Goal: Transaction & Acquisition: Download file/media

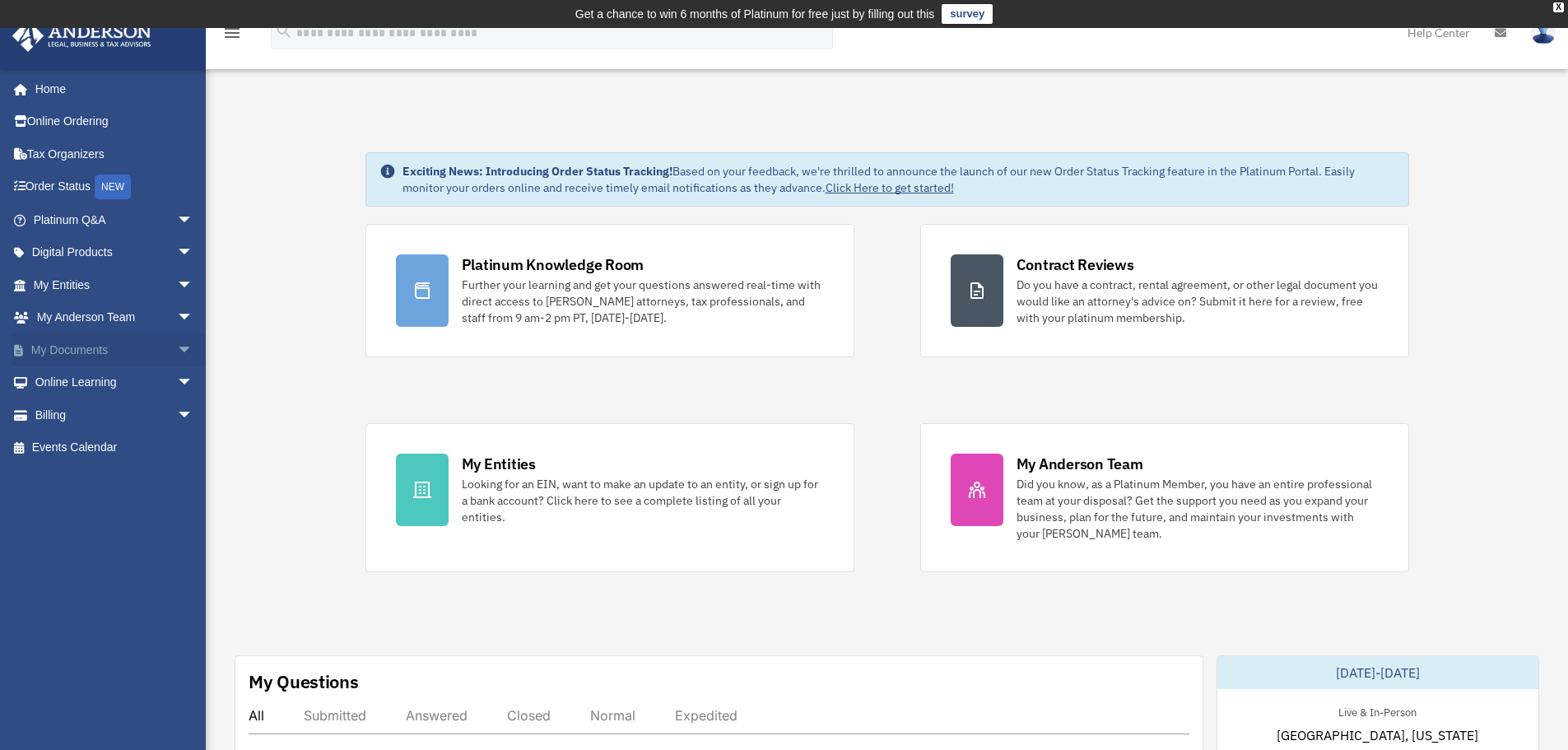
click at [180, 355] on span "arrow_drop_down" at bounding box center [194, 350] width 33 height 34
click at [81, 439] on link "Forms Library" at bounding box center [121, 448] width 195 height 33
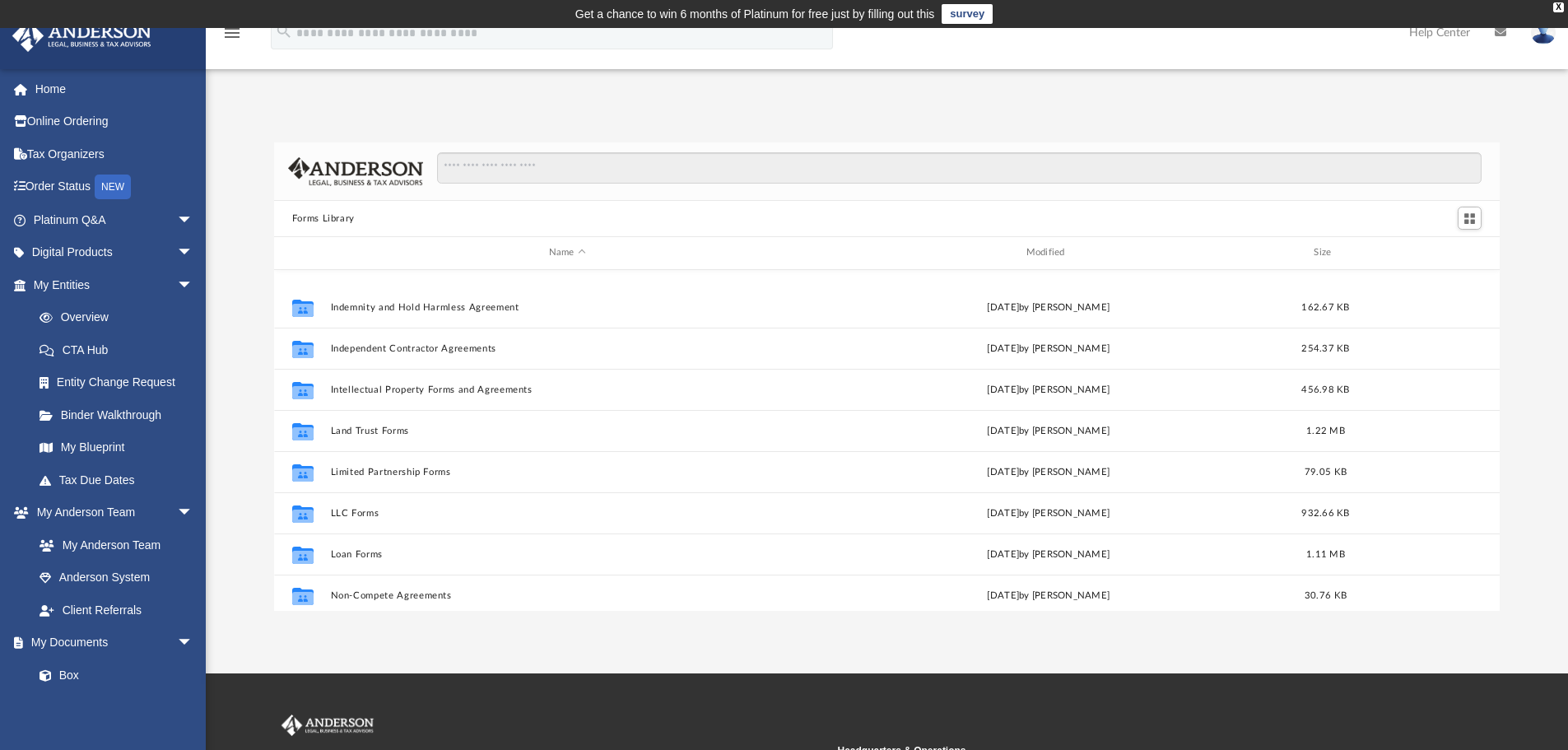
scroll to position [659, 0]
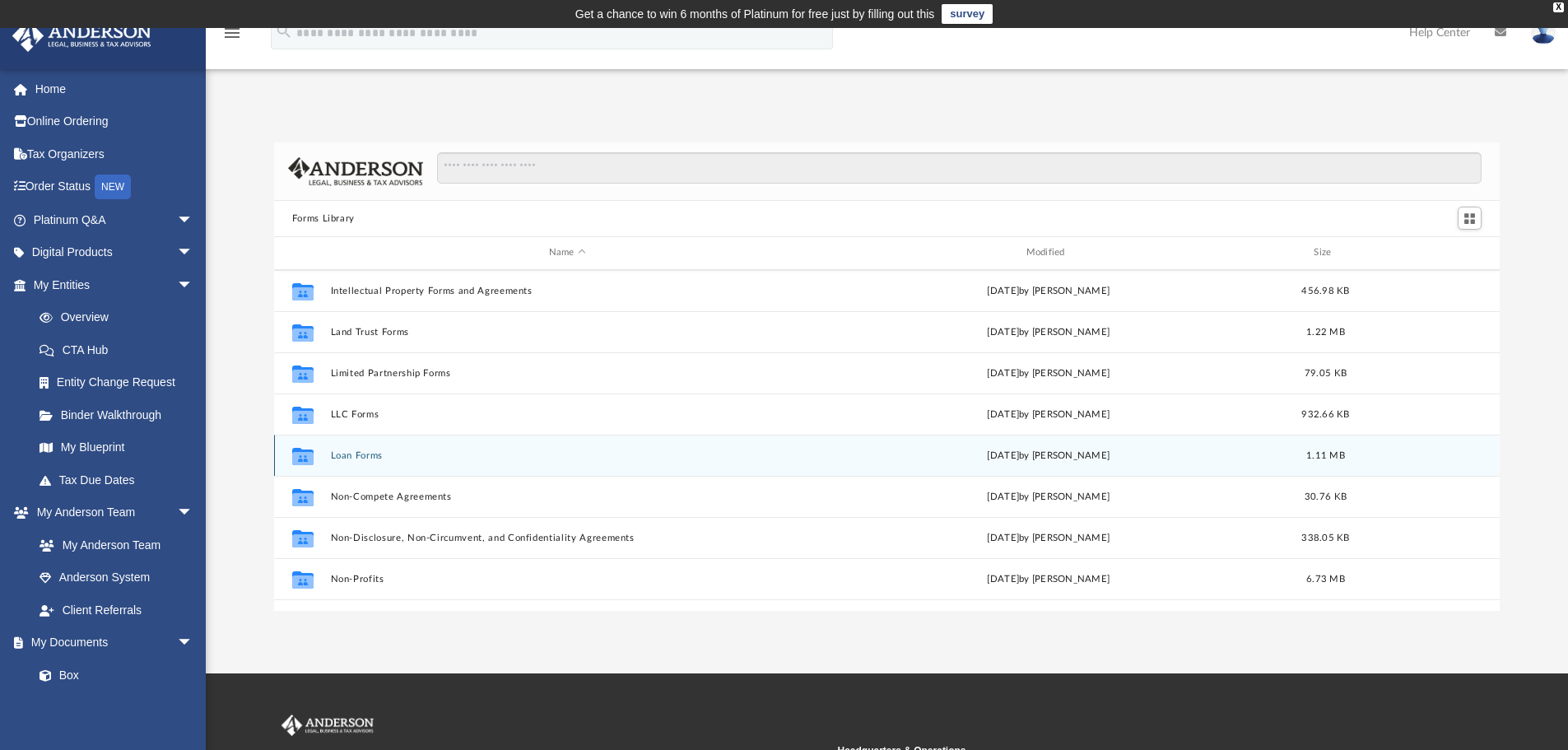
click at [352, 461] on div "Collaborated Folder Loan Forms [DATE] by [PERSON_NAME] 1.11 MB" at bounding box center [887, 455] width 1227 height 41
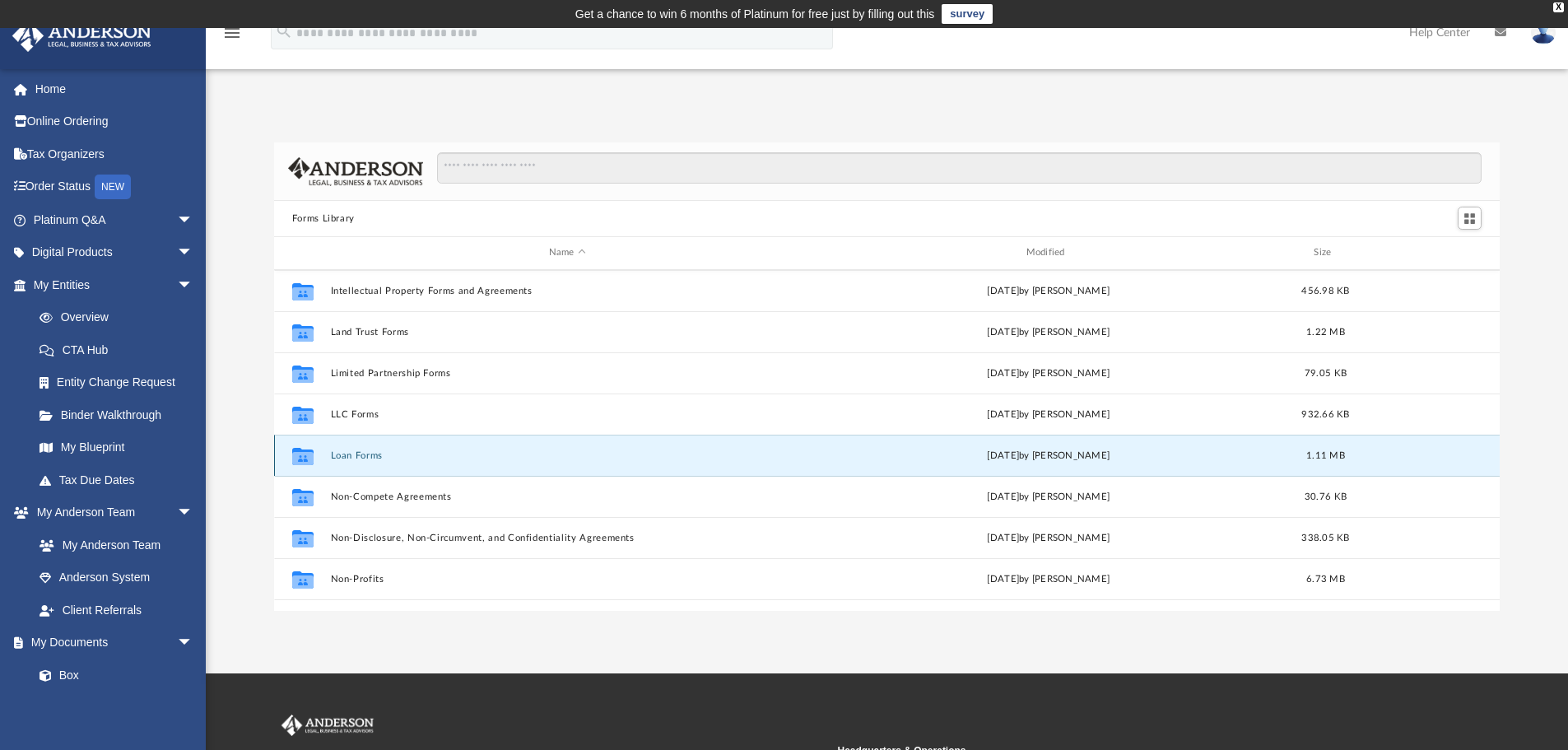
click at [352, 458] on button "Loan Forms" at bounding box center [567, 455] width 474 height 10
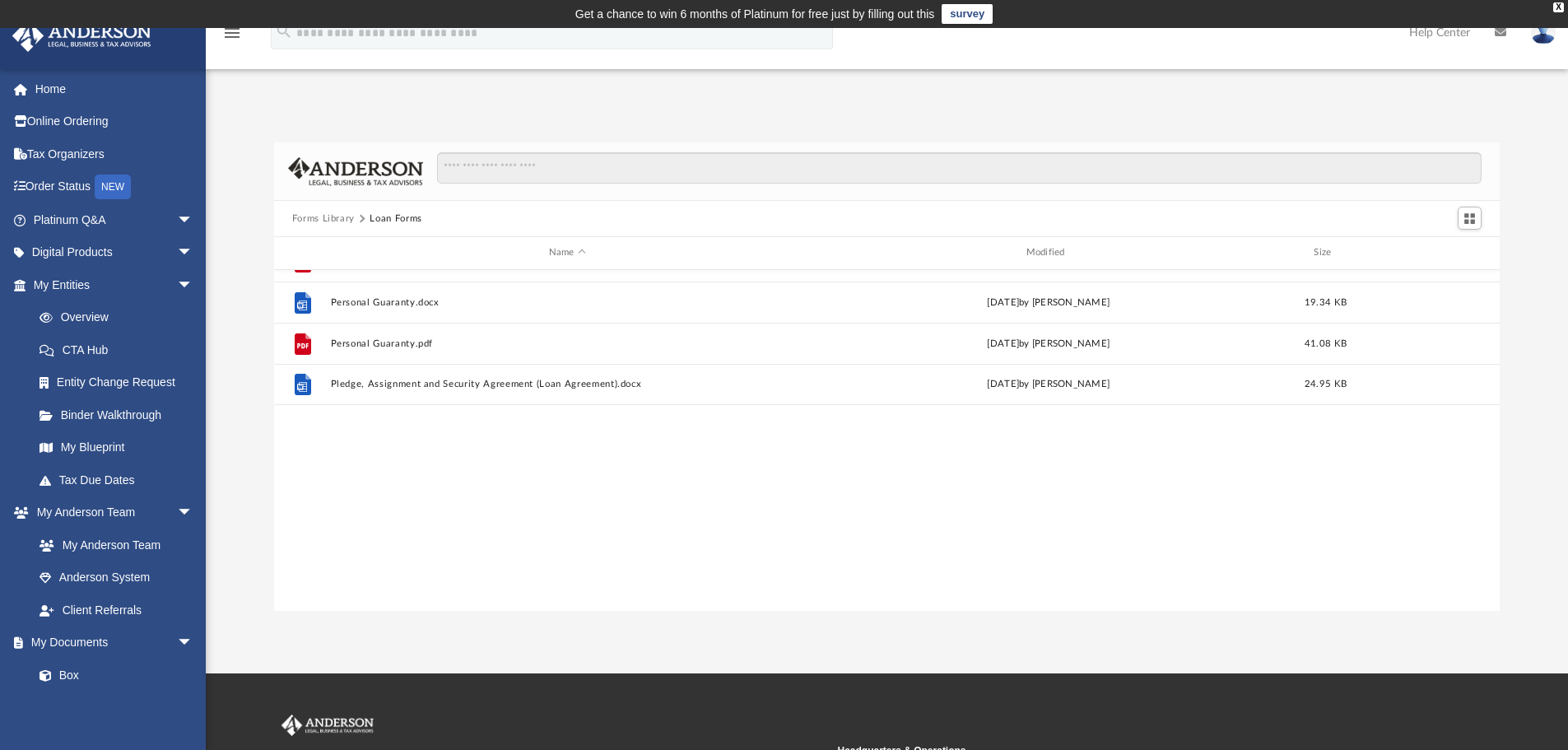
scroll to position [0, 0]
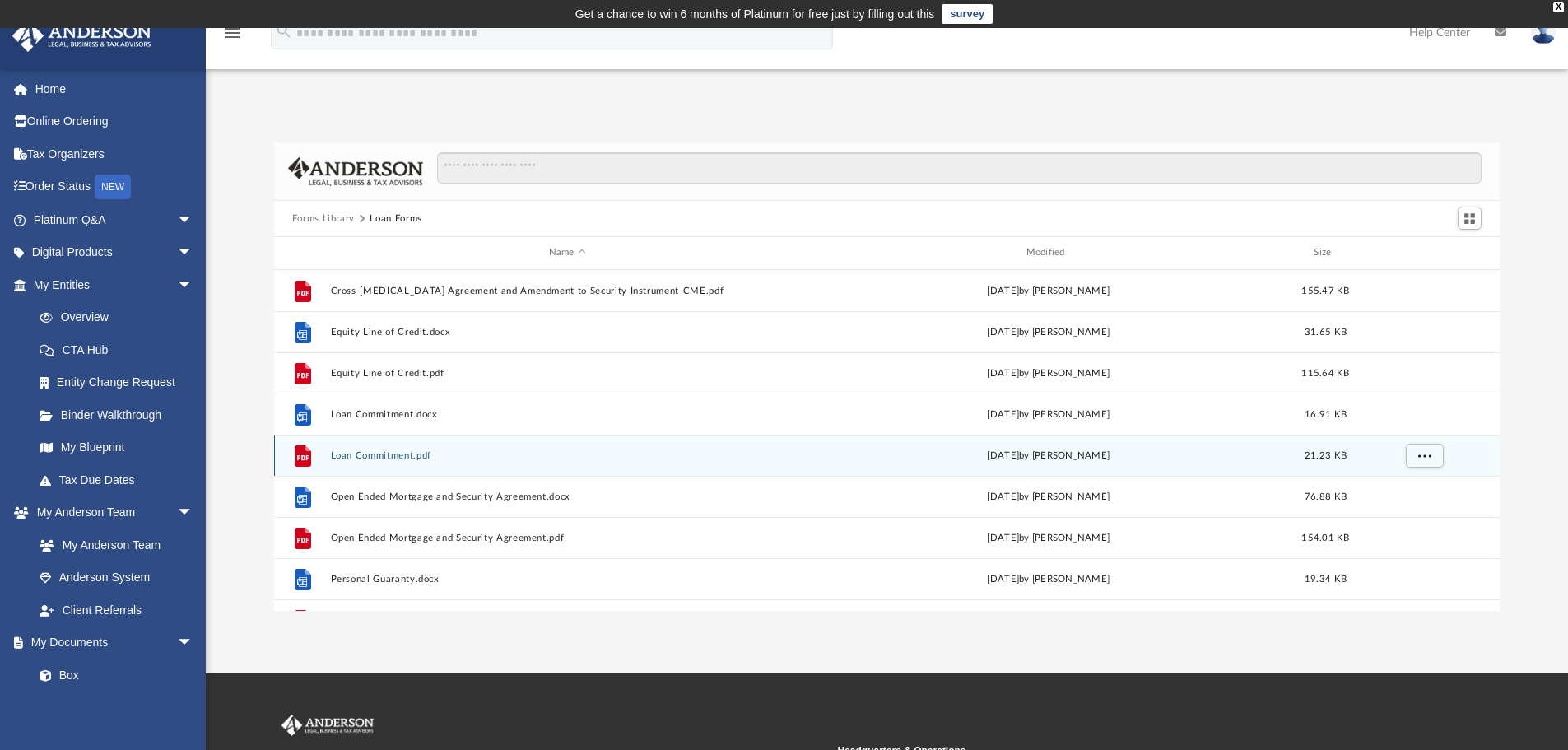
click at [352, 448] on div "File Loan Commitment.pdf [DATE] by [PERSON_NAME] 21.23 KB" at bounding box center [887, 455] width 1227 height 41
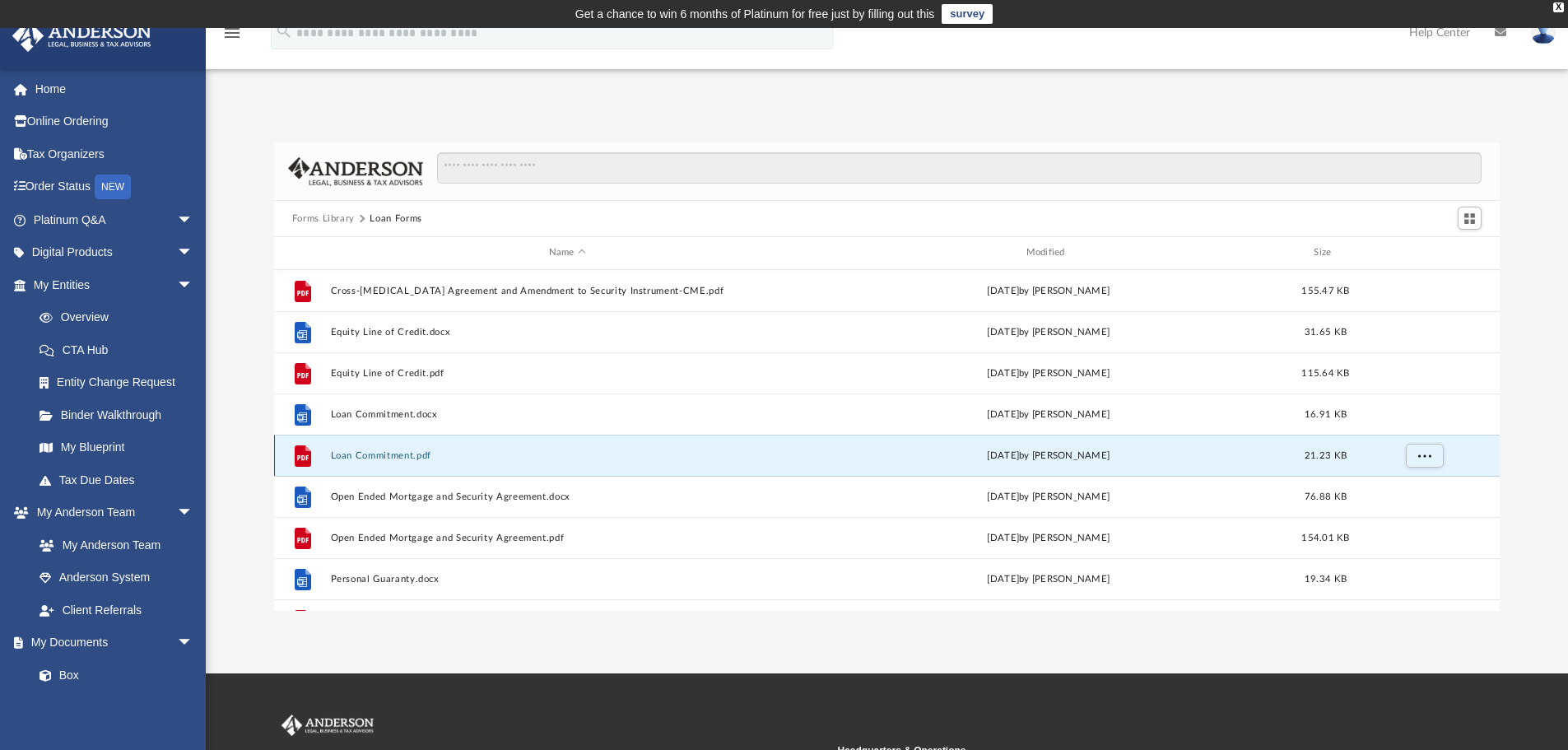
click at [385, 456] on button "Loan Commitment.pdf" at bounding box center [567, 455] width 474 height 10
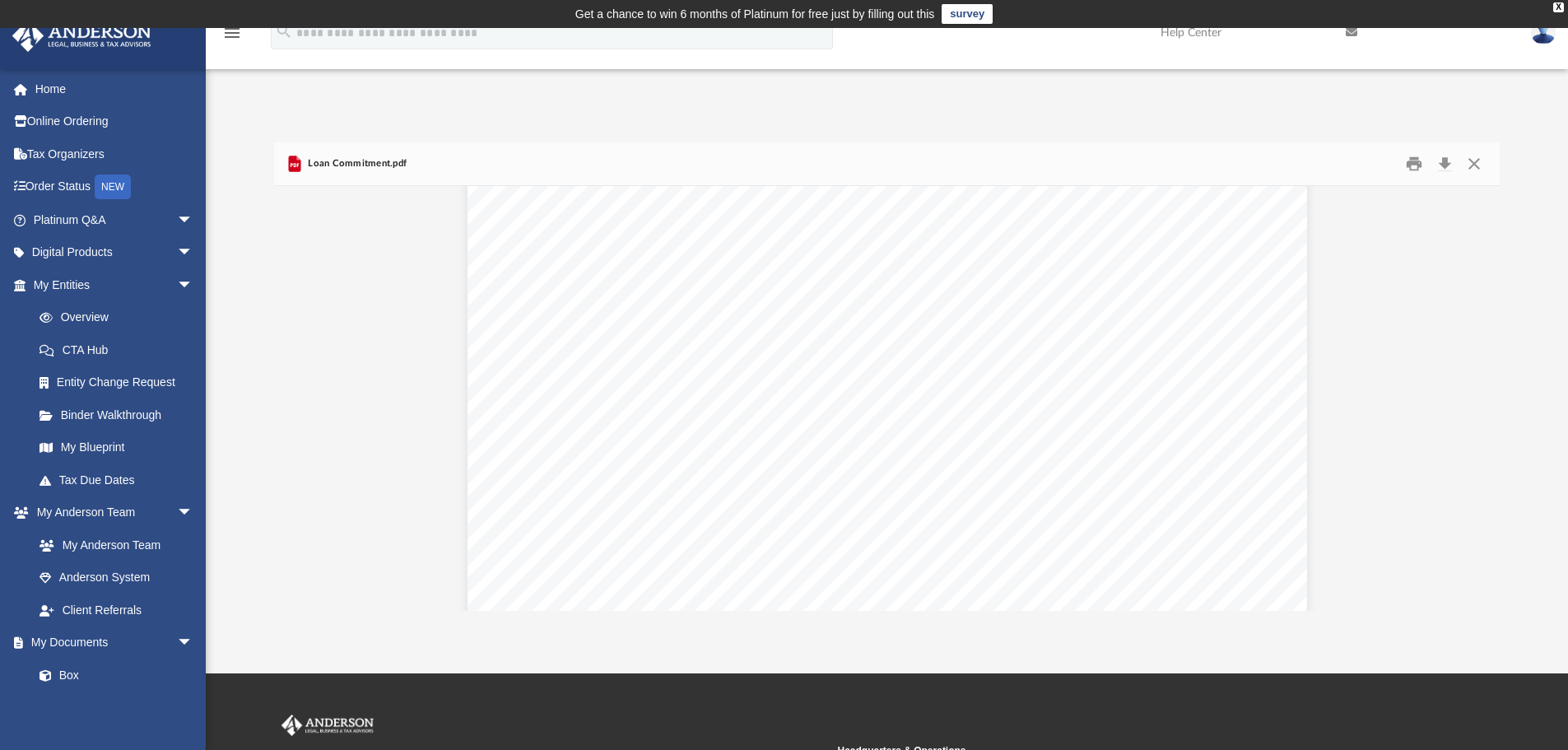
scroll to position [412, 0]
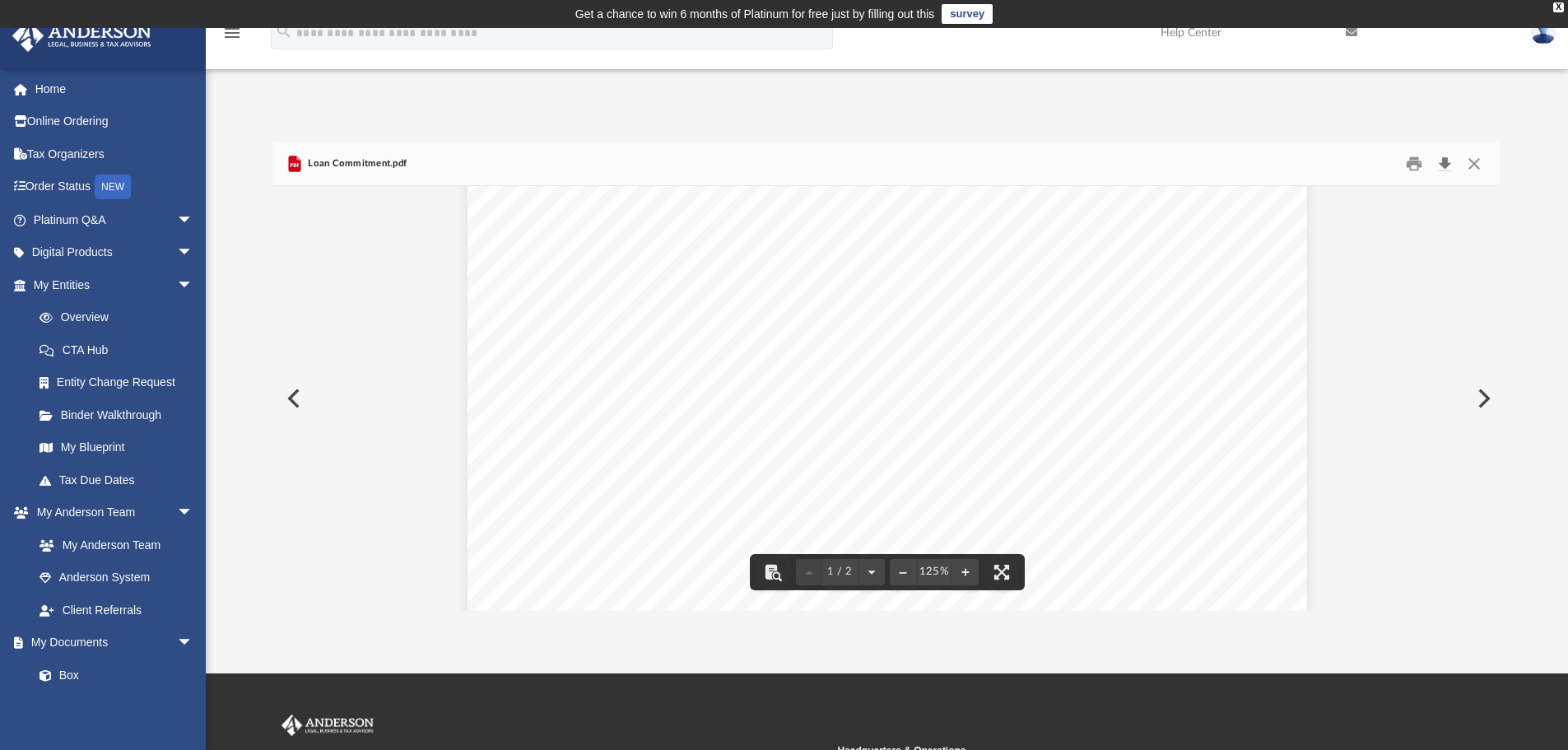
click at [1444, 169] on button "Download" at bounding box center [1445, 163] width 30 height 25
click at [1472, 169] on button "Close" at bounding box center [1474, 163] width 30 height 25
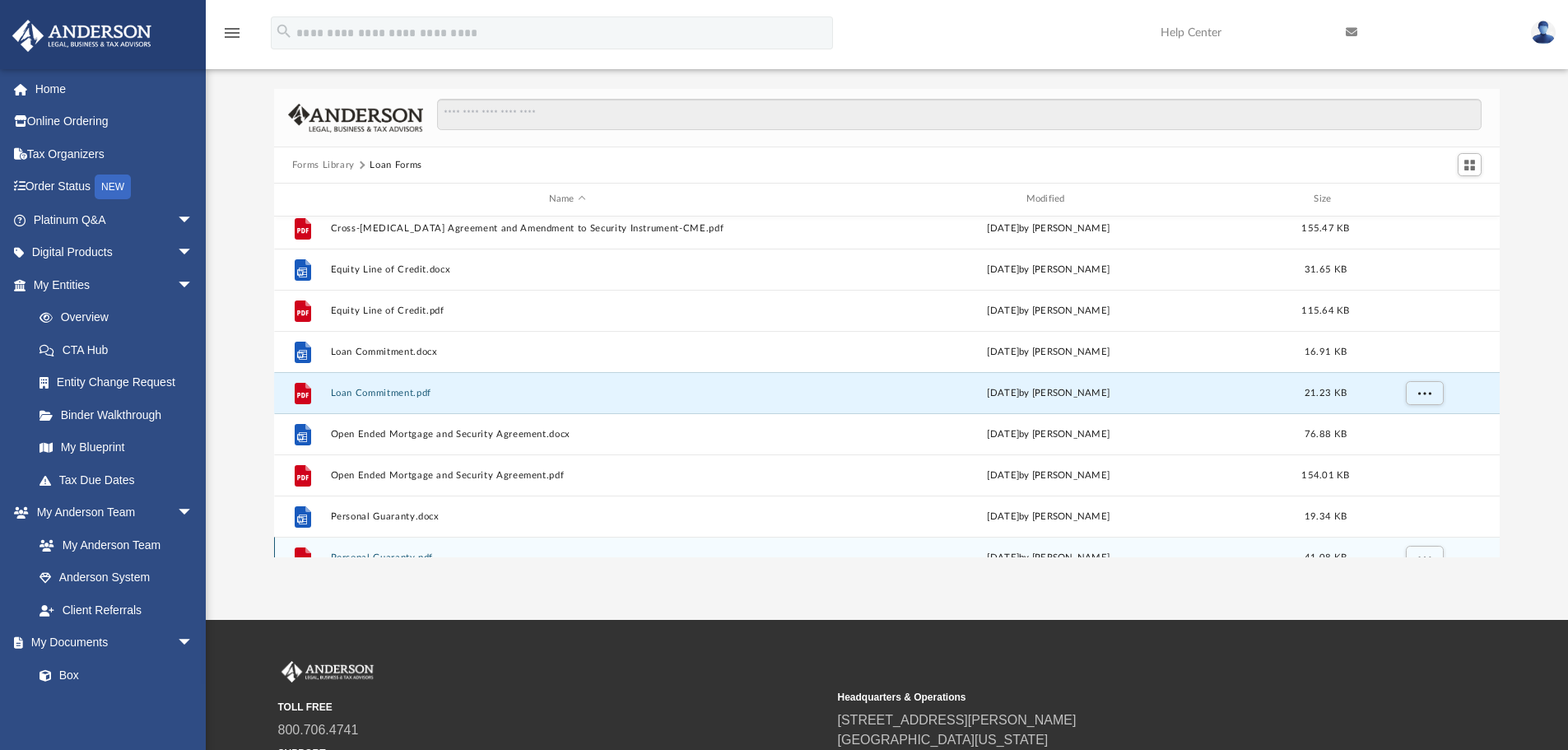
scroll to position [0, 0]
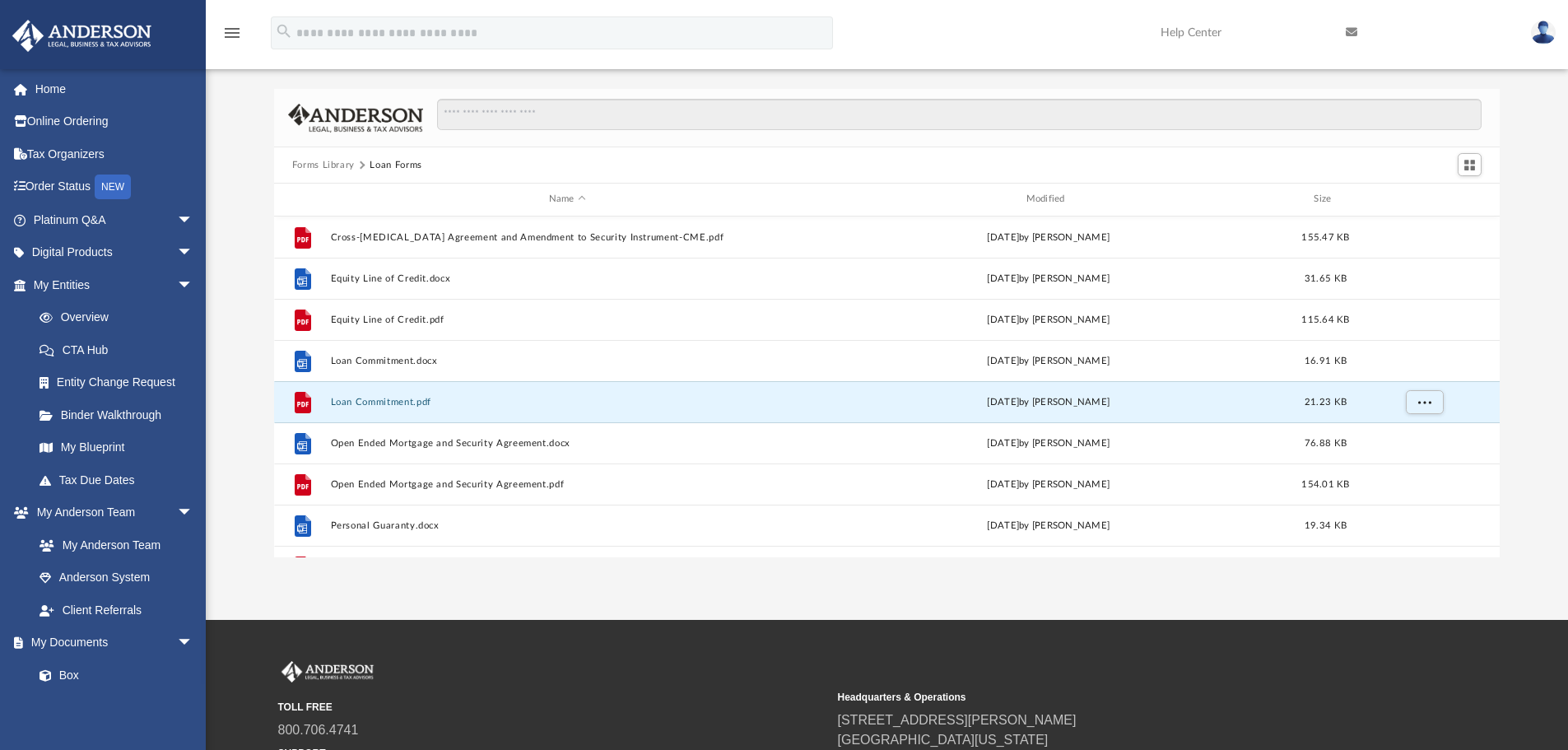
click at [338, 165] on button "Forms Library" at bounding box center [323, 165] width 63 height 15
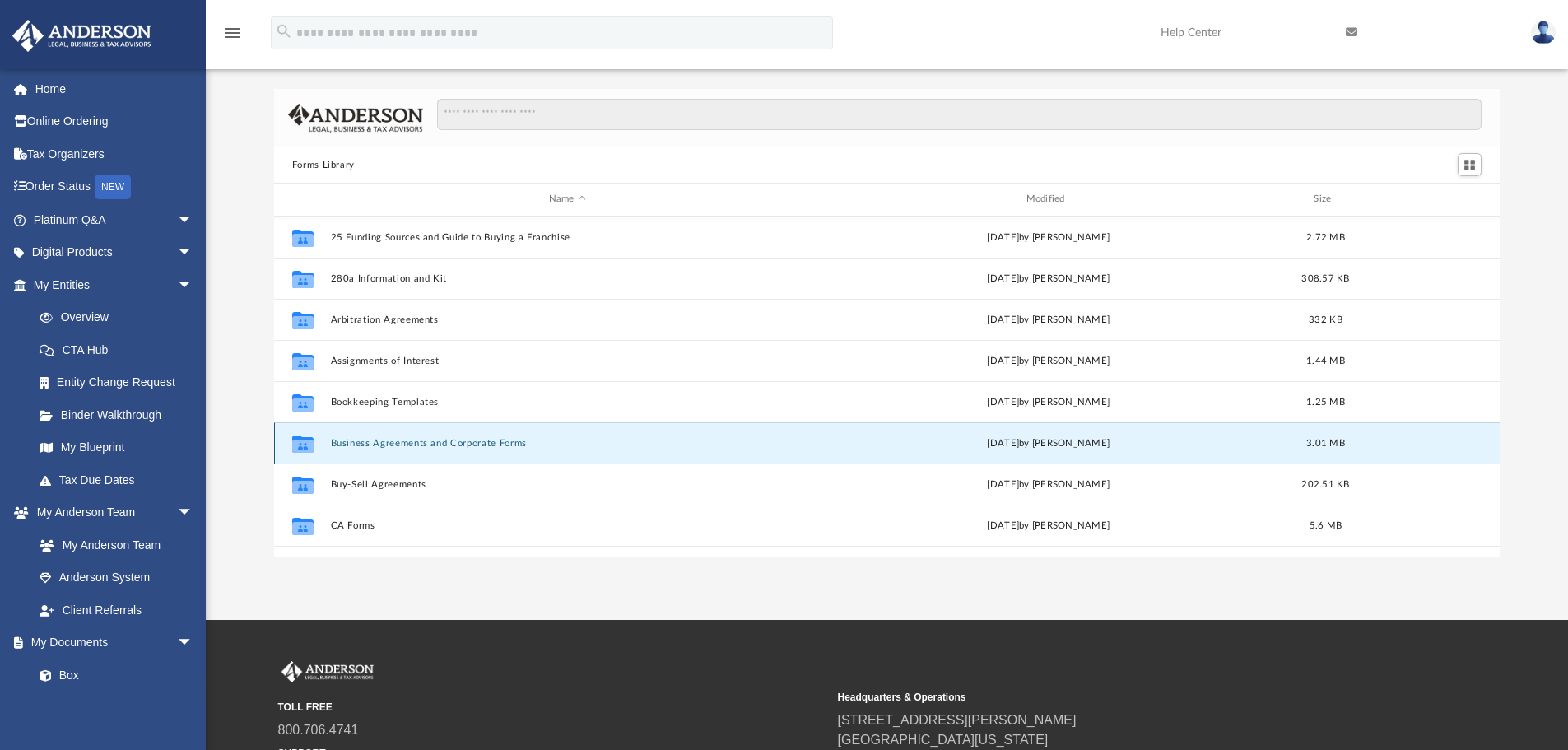
click at [408, 448] on button "Business Agreements and Corporate Forms" at bounding box center [567, 443] width 474 height 10
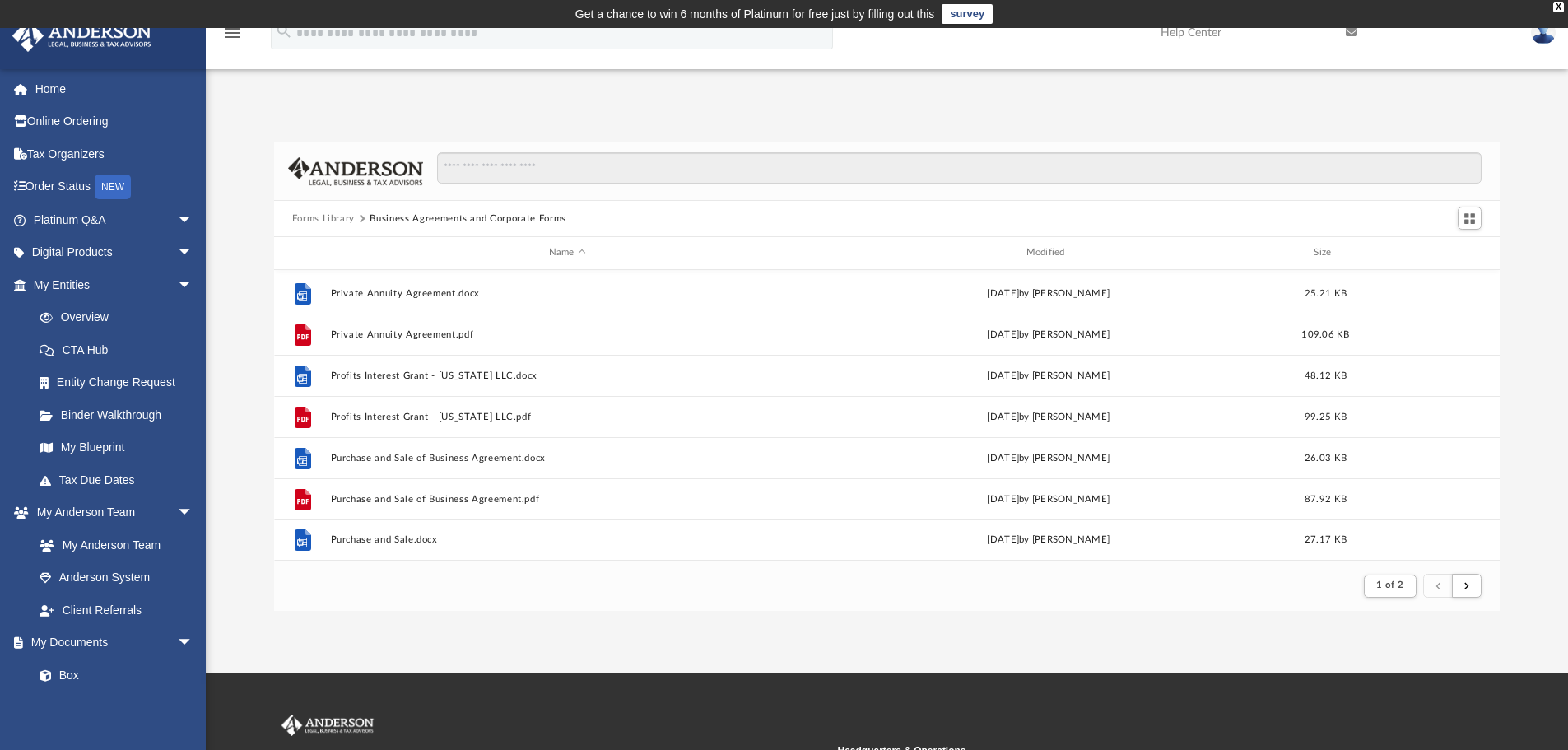
click at [339, 213] on button "Forms Library" at bounding box center [323, 218] width 63 height 15
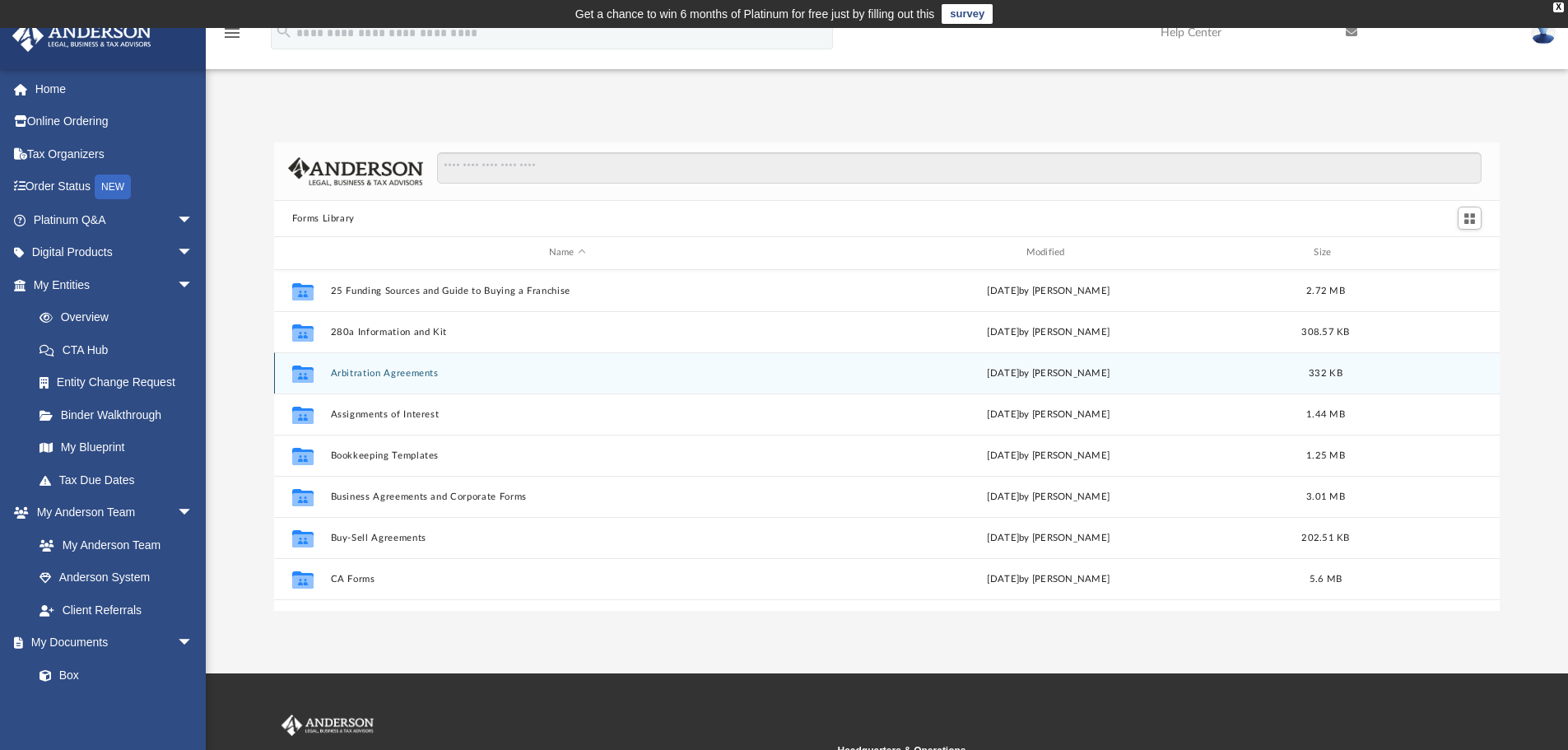
click at [418, 376] on button "Arbitration Agreements" at bounding box center [567, 373] width 474 height 10
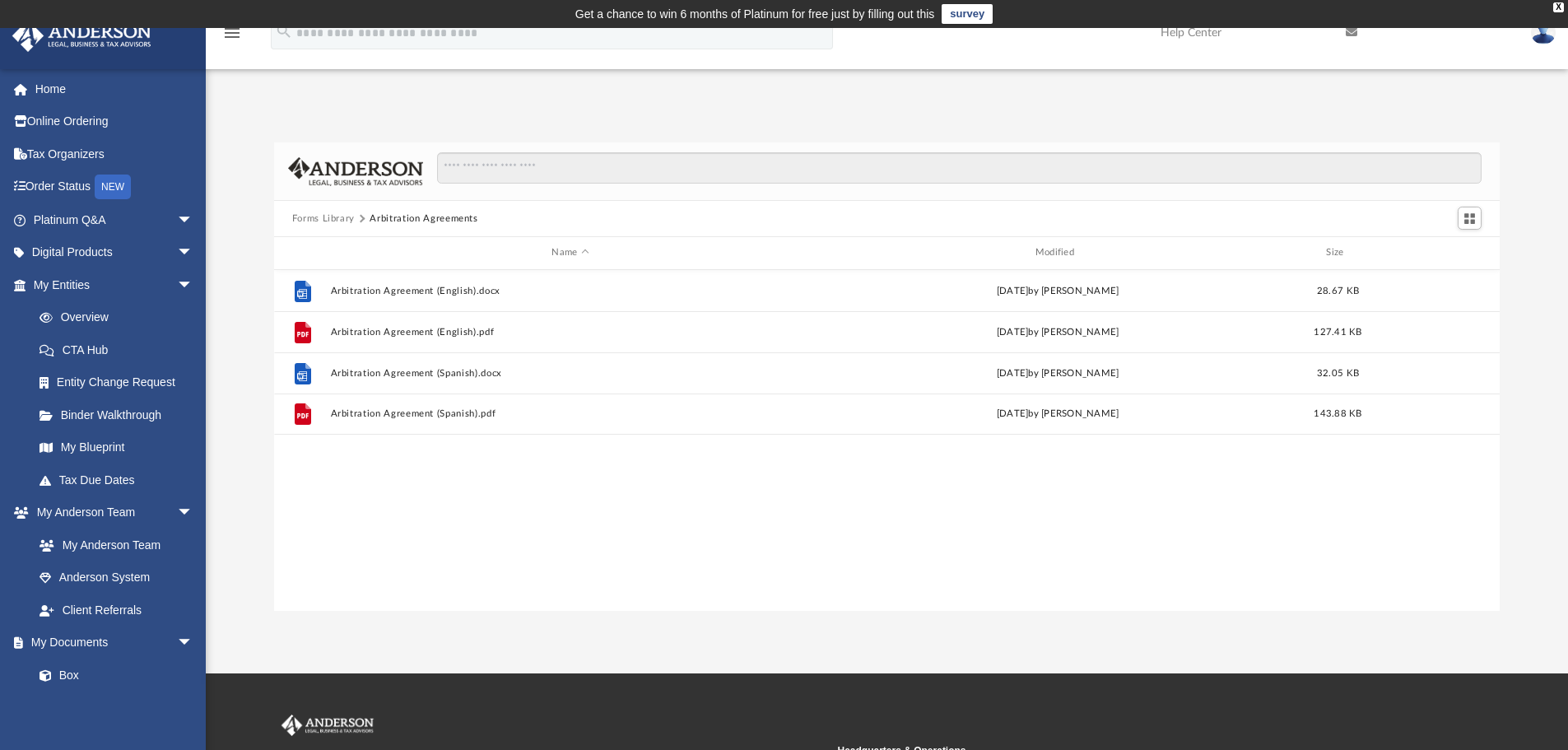
click at [342, 213] on button "Forms Library" at bounding box center [323, 218] width 63 height 15
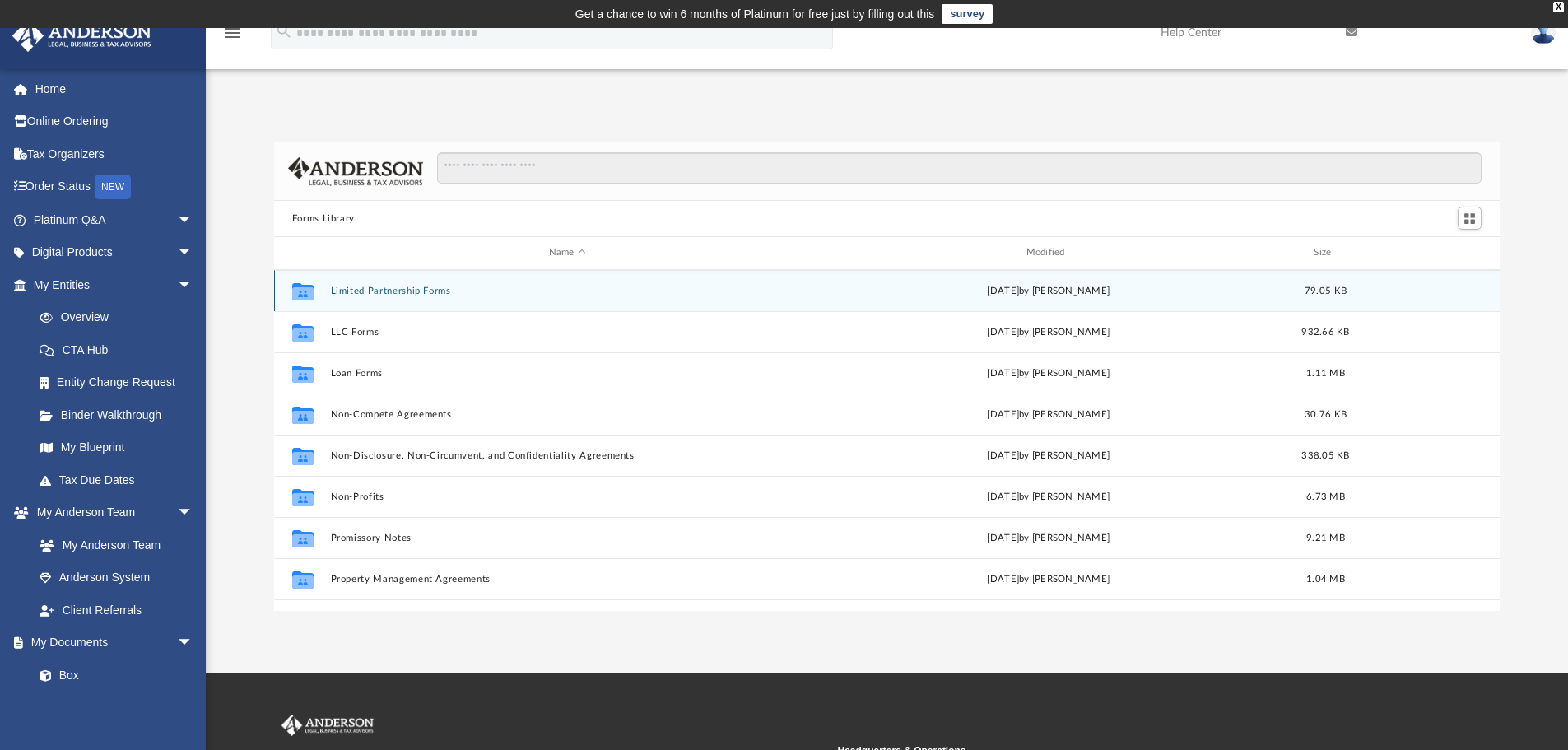
scroll to position [823, 0]
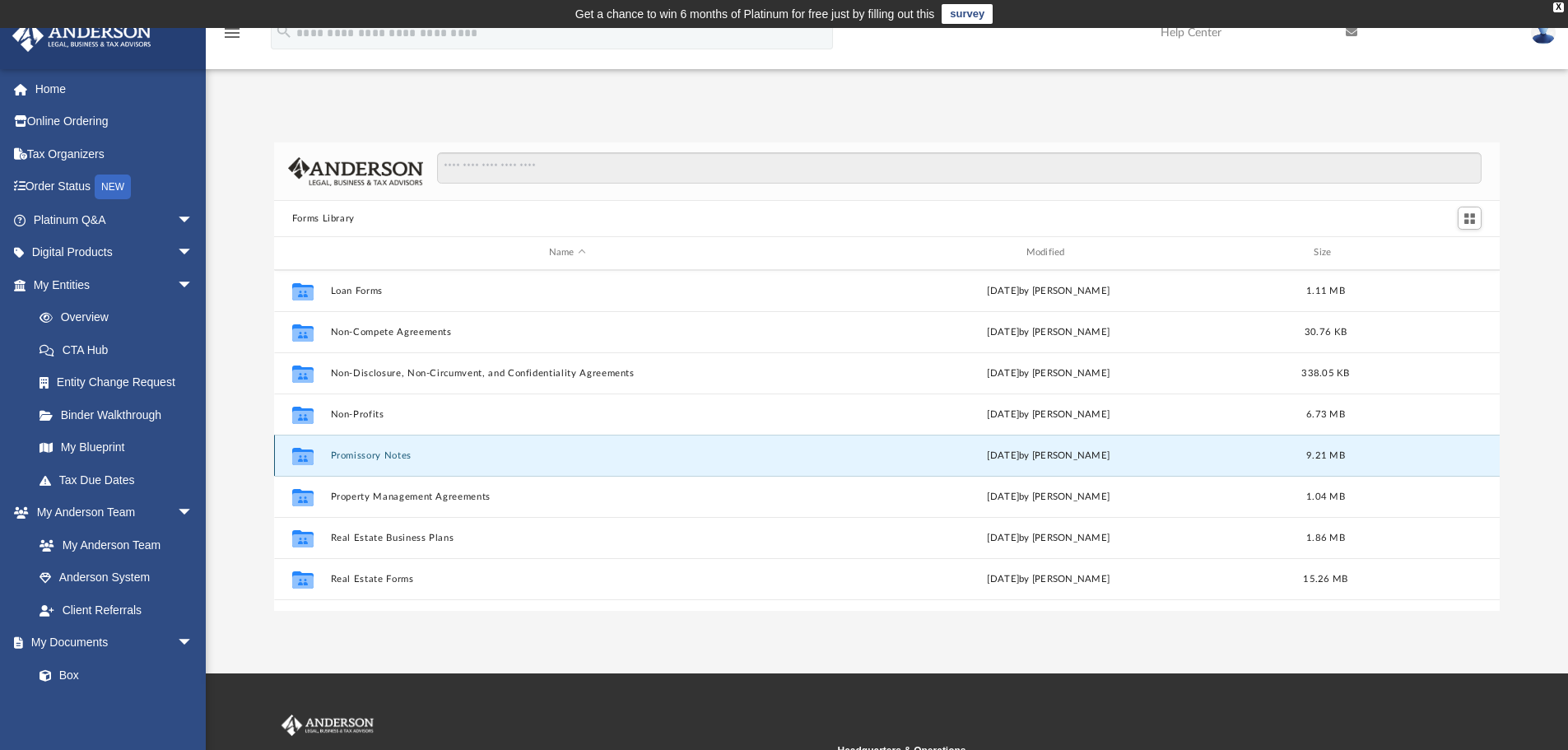
click at [362, 458] on button "Promissory Notes" at bounding box center [567, 455] width 474 height 10
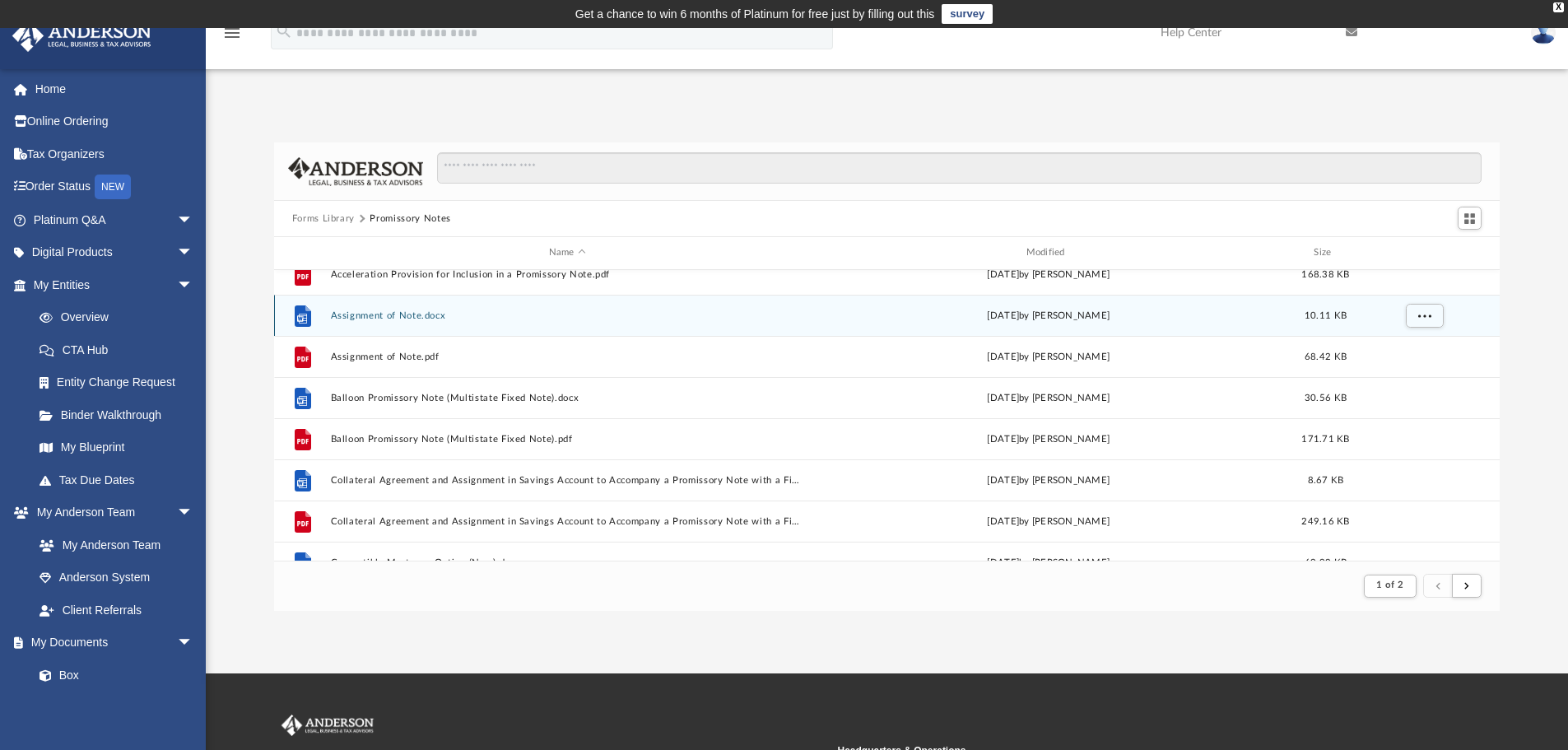
scroll to position [83, 0]
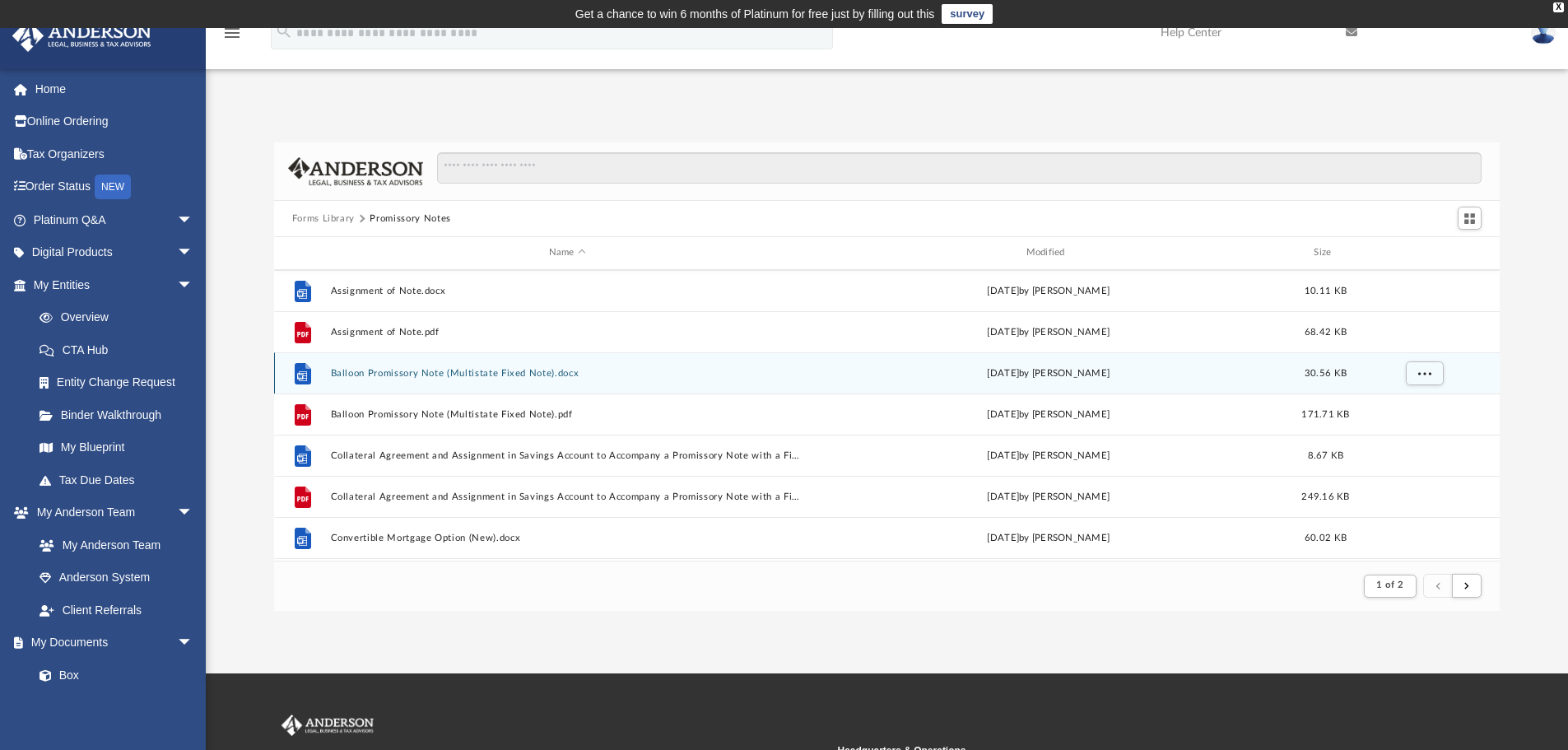
click at [446, 378] on button "Balloon Promissory Note (Multistate Fixed Note).docx" at bounding box center [567, 373] width 474 height 10
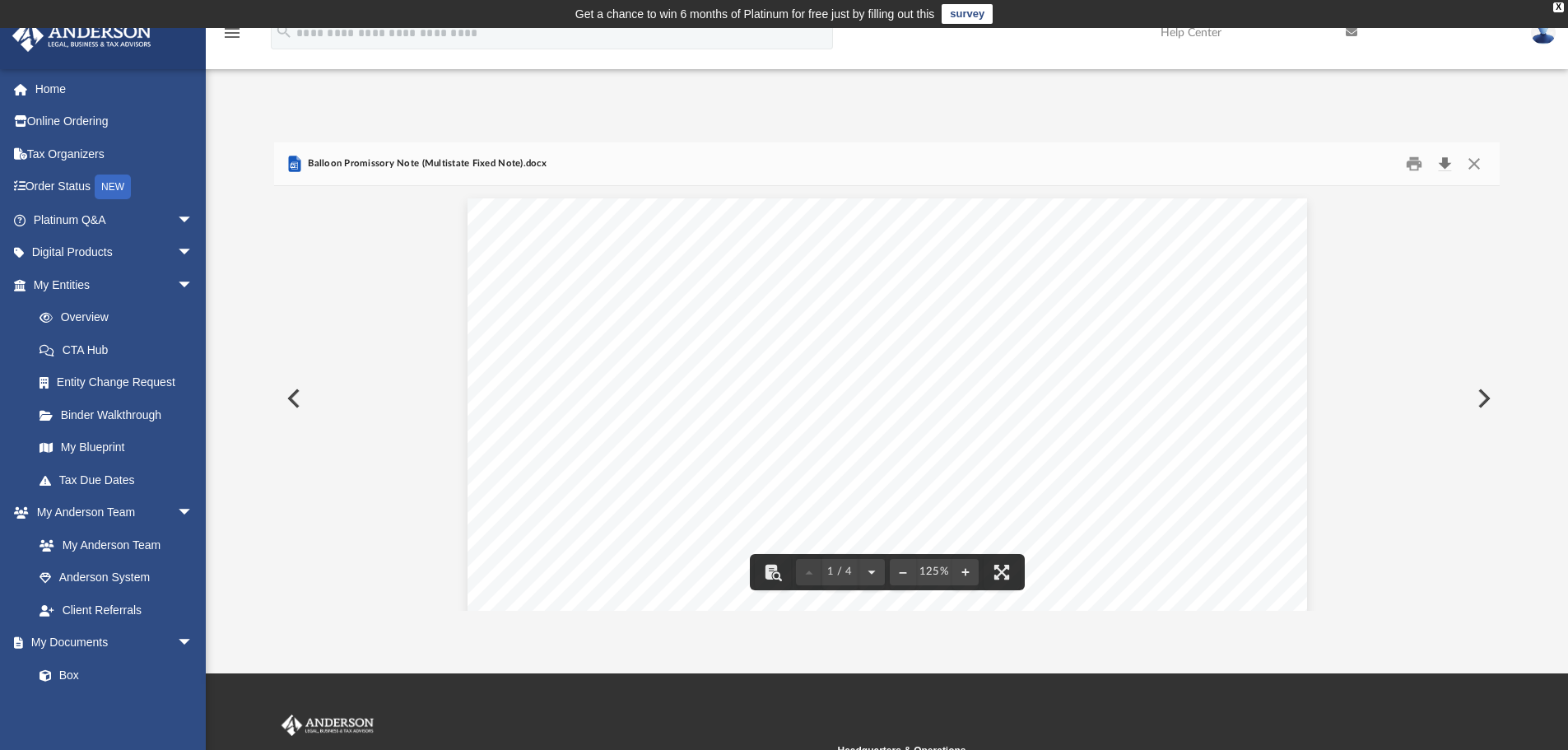
click at [1440, 164] on button "Download" at bounding box center [1445, 163] width 30 height 25
click at [299, 410] on button "Preview" at bounding box center [292, 398] width 36 height 46
click at [362, 179] on div "Assignment of Note.pdf" at bounding box center [887, 164] width 1227 height 43
click at [1480, 158] on button "Close" at bounding box center [1474, 163] width 30 height 25
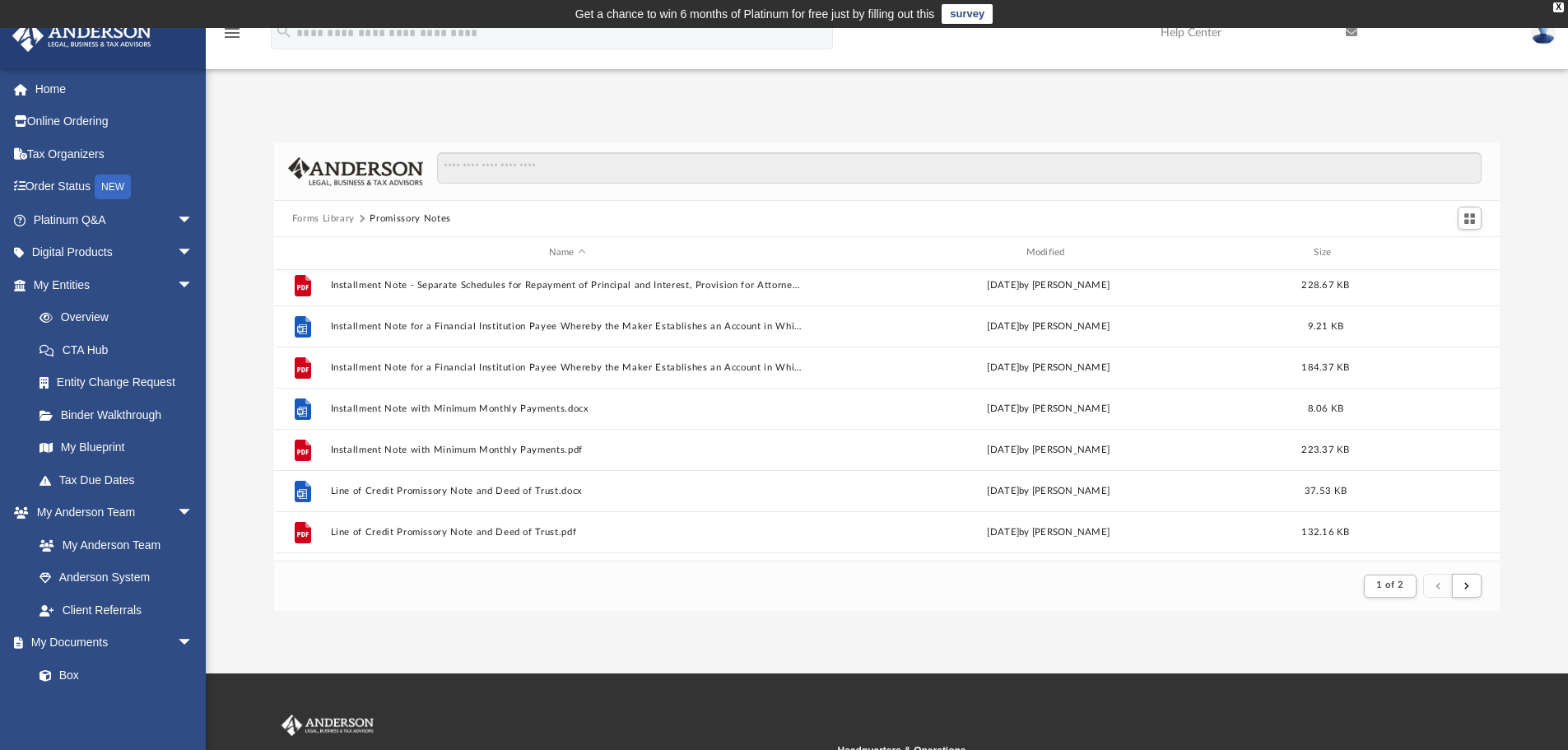
scroll to position [906, 0]
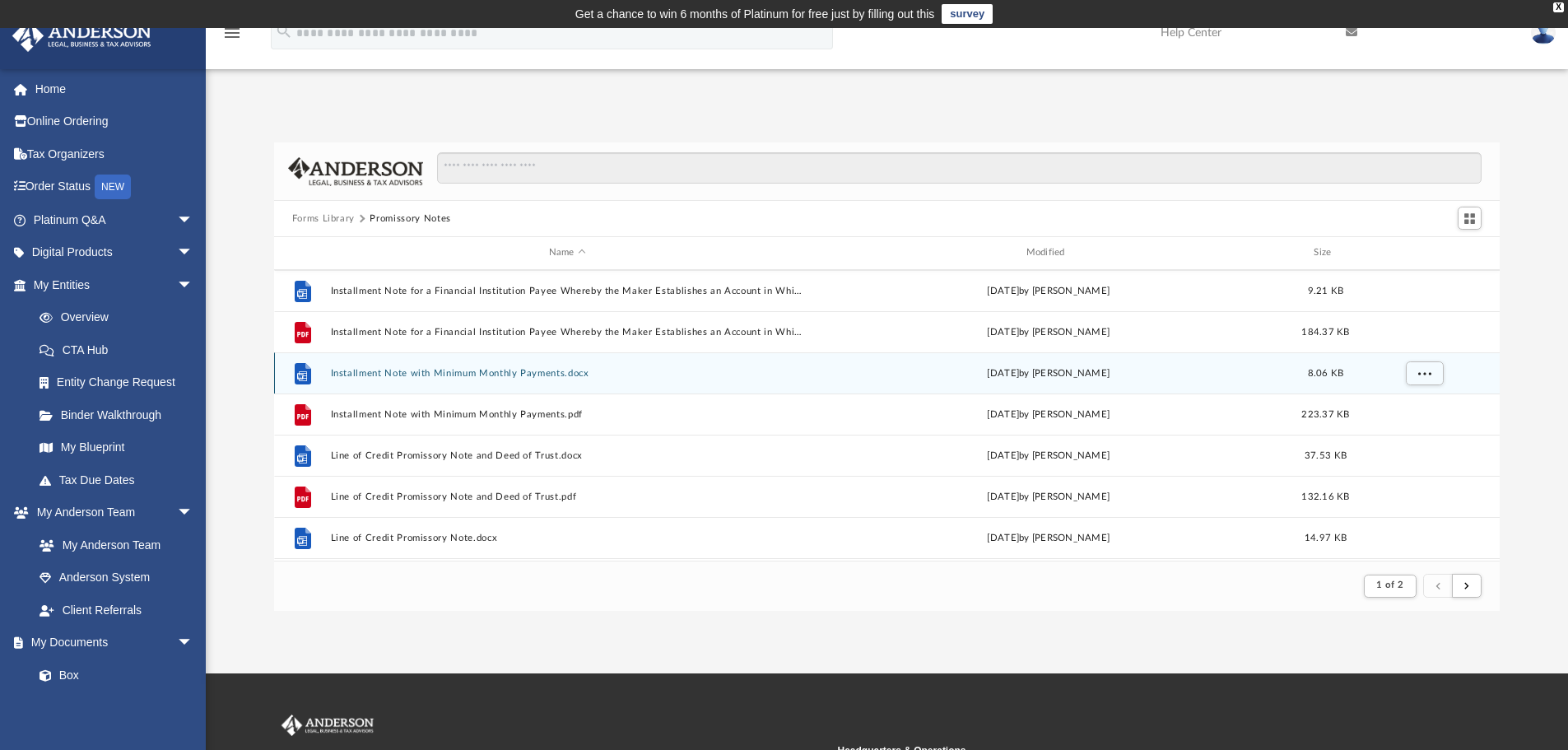
drag, startPoint x: 524, startPoint y: 381, endPoint x: 479, endPoint y: 382, distance: 45.0
click at [479, 382] on div "File Installment Note with Minimum Monthly Payments.docx [DATE] by [PERSON_NAME…" at bounding box center [887, 372] width 1227 height 41
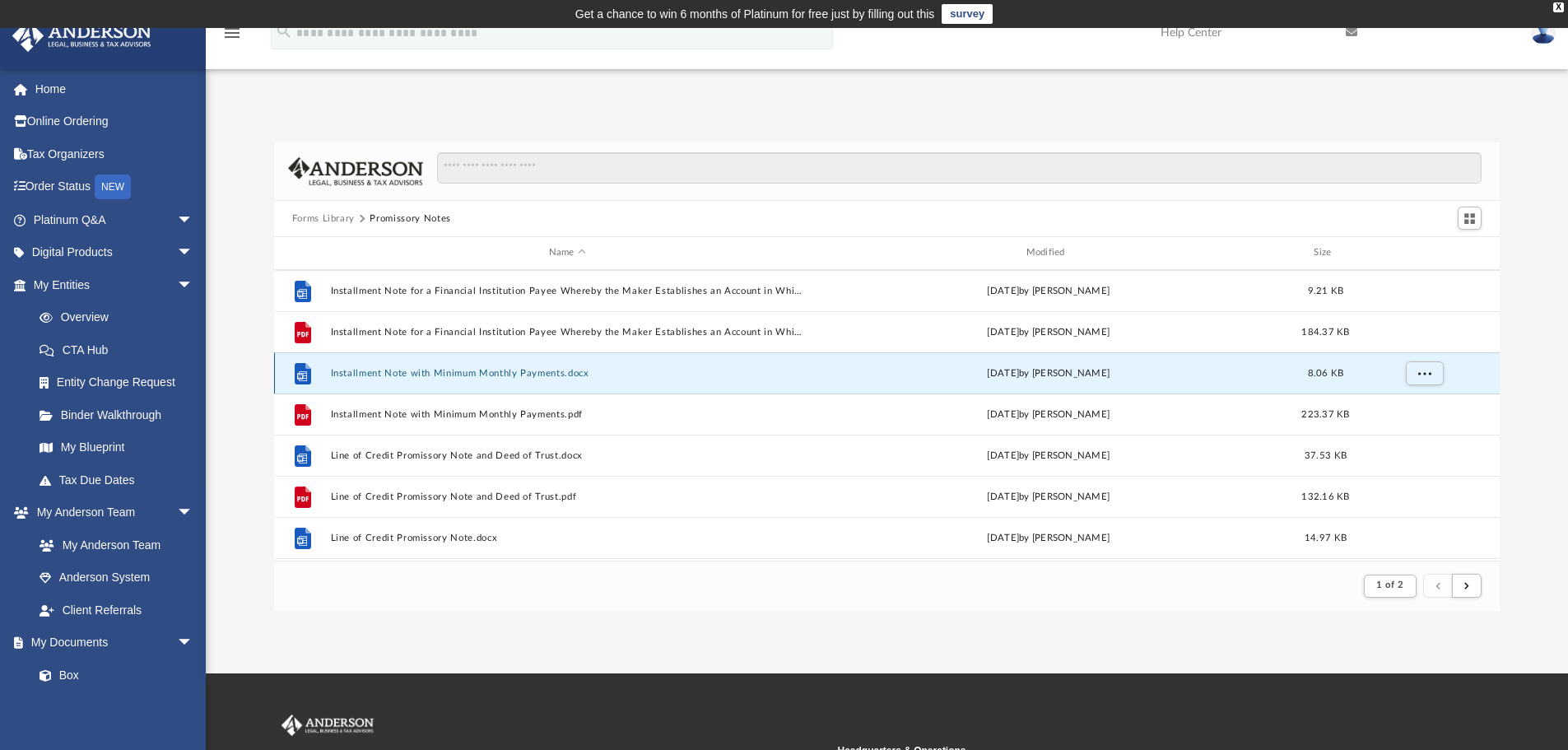
click at [479, 382] on div "File Installment Note with Minimum Monthly Payments.docx [DATE] by [PERSON_NAME…" at bounding box center [887, 372] width 1227 height 41
click at [479, 377] on button "Installment Note with Minimum Monthly Payments.docx" at bounding box center [567, 373] width 474 height 10
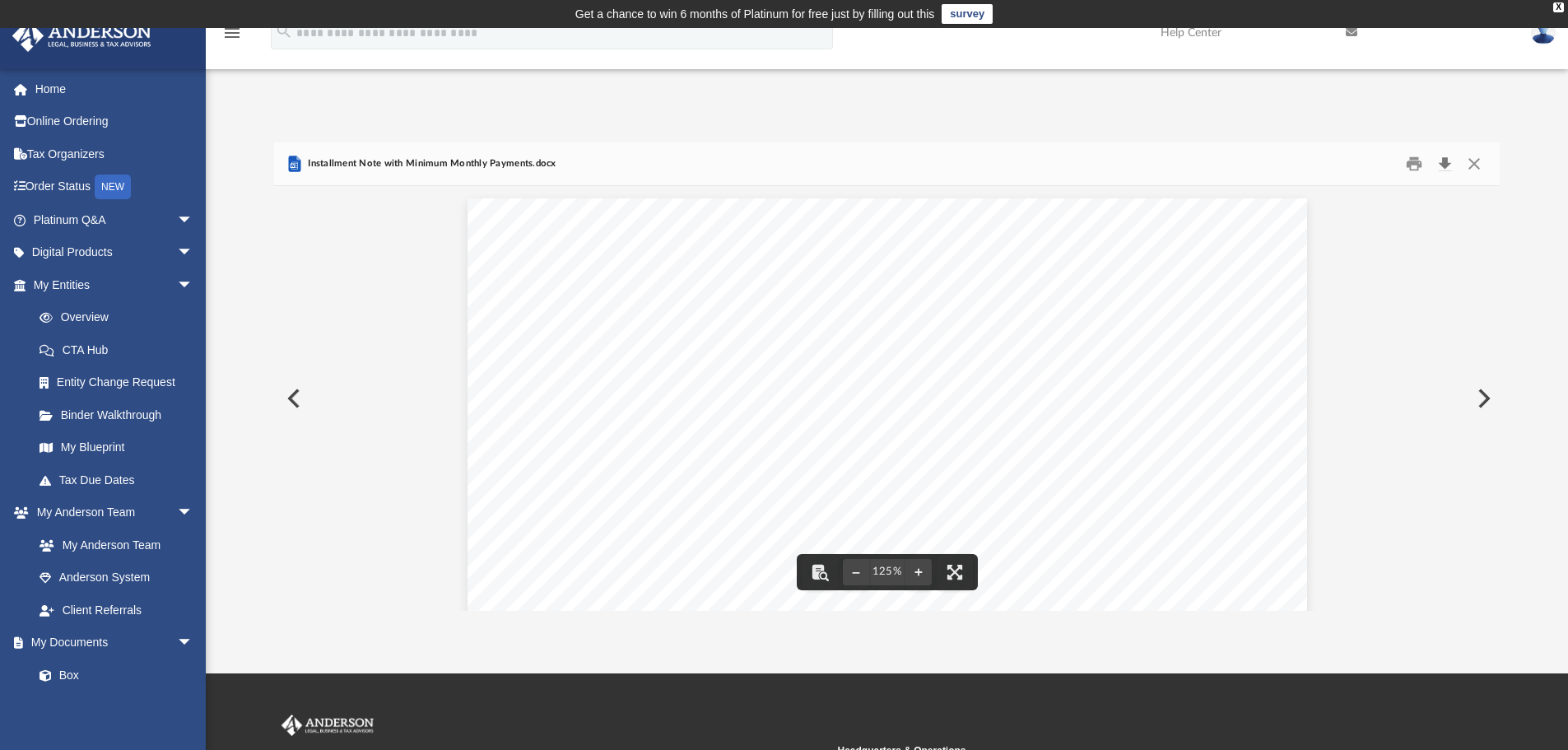
click at [1440, 169] on button "Download" at bounding box center [1445, 163] width 30 height 25
click at [1483, 167] on button "Close" at bounding box center [1474, 163] width 30 height 25
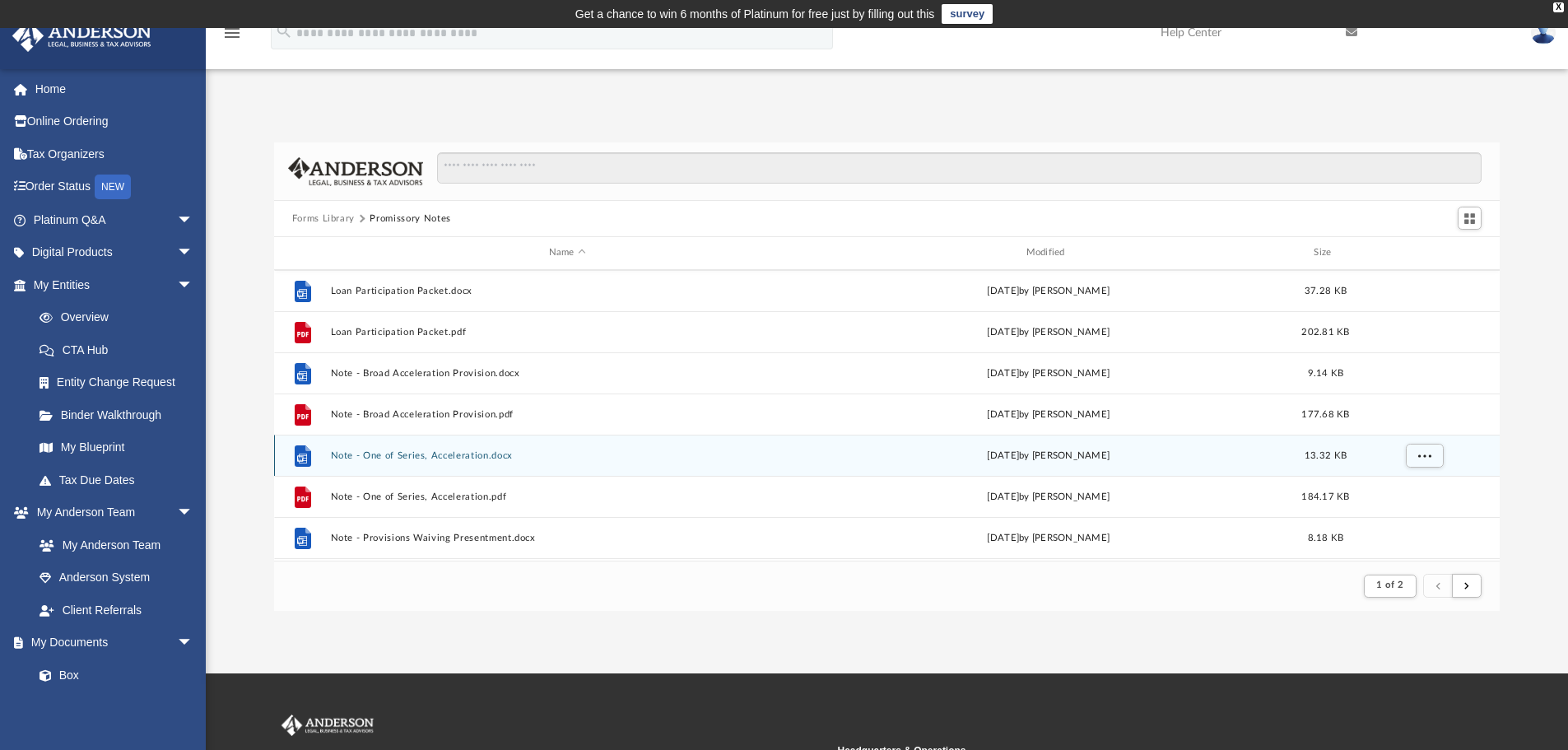
scroll to position [1317, 0]
click at [466, 458] on button "Note - Provisions Waiving Presentment.docx" at bounding box center [567, 455] width 474 height 10
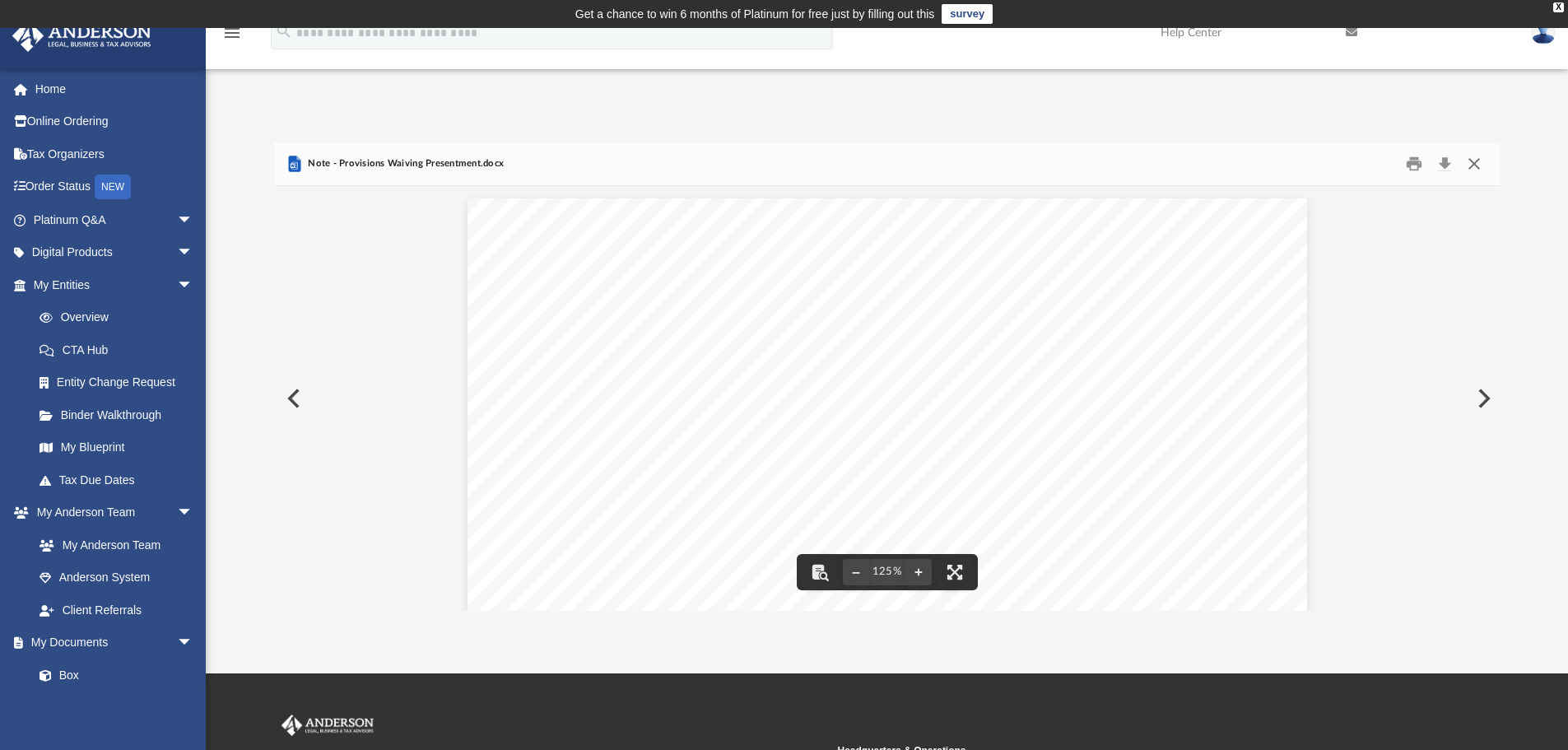
click at [1480, 160] on button "Close" at bounding box center [1474, 163] width 30 height 25
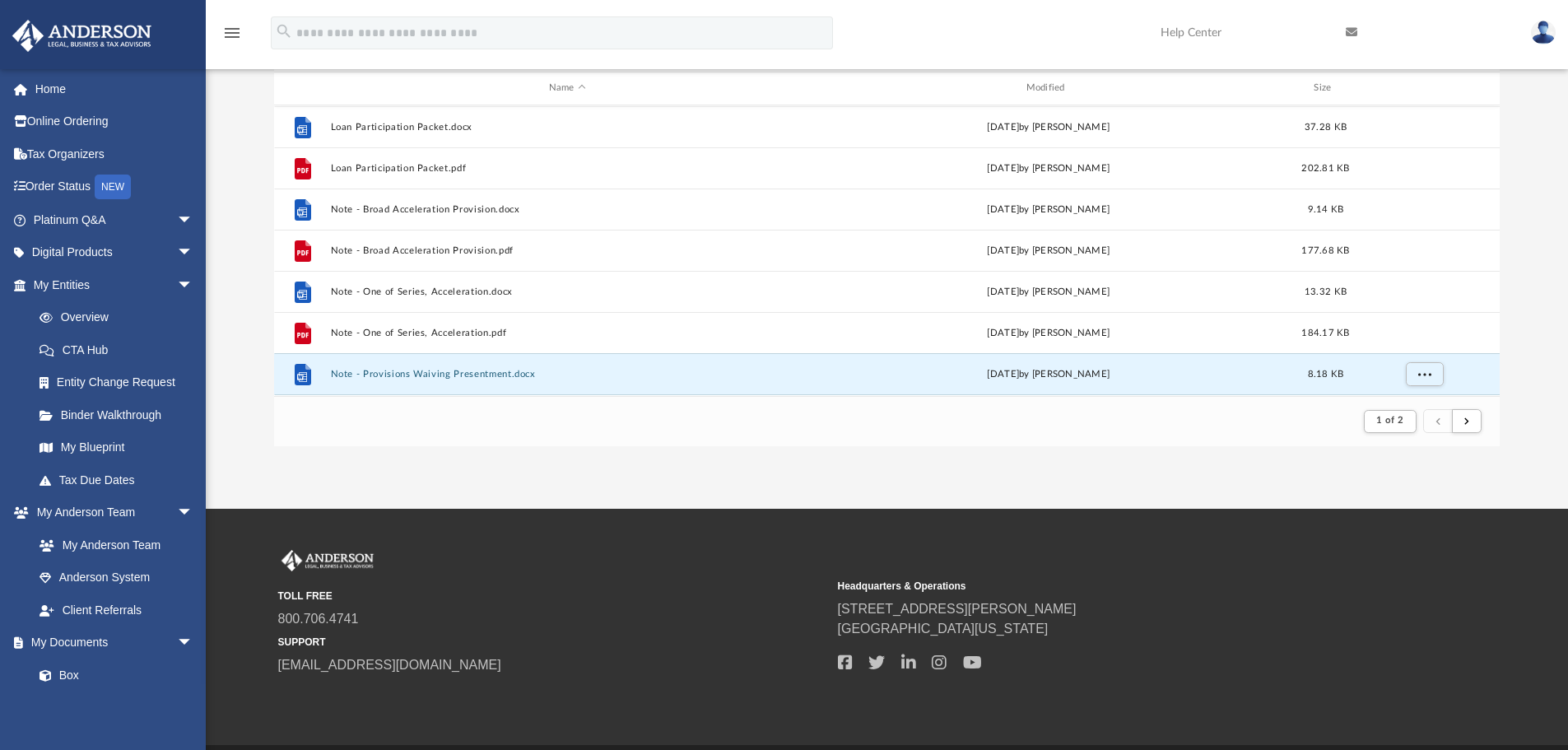
scroll to position [1191, 0]
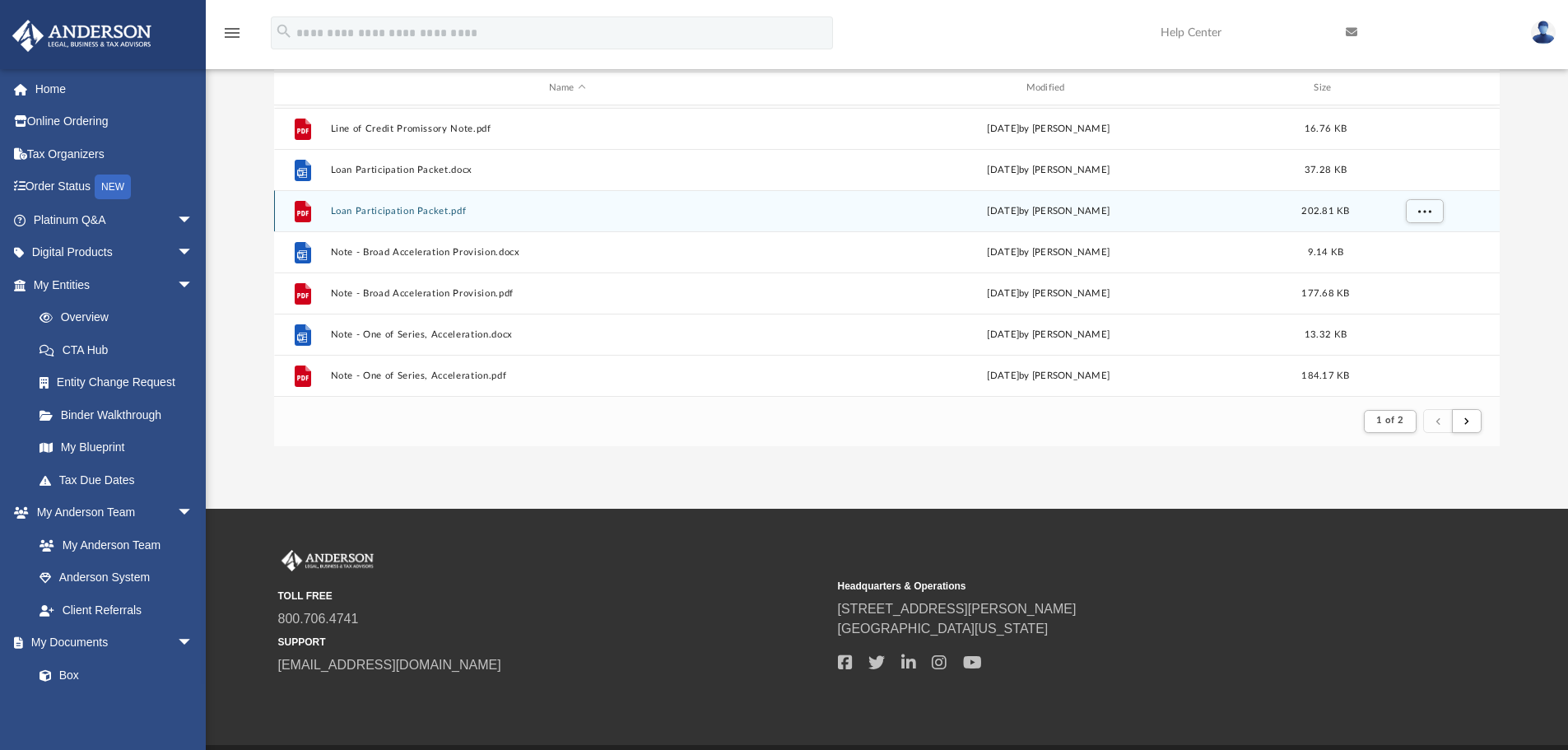
click at [367, 224] on div "File Loan Participation Packet.pdf [DATE] by [PERSON_NAME] 202.81 KB" at bounding box center [887, 210] width 1227 height 41
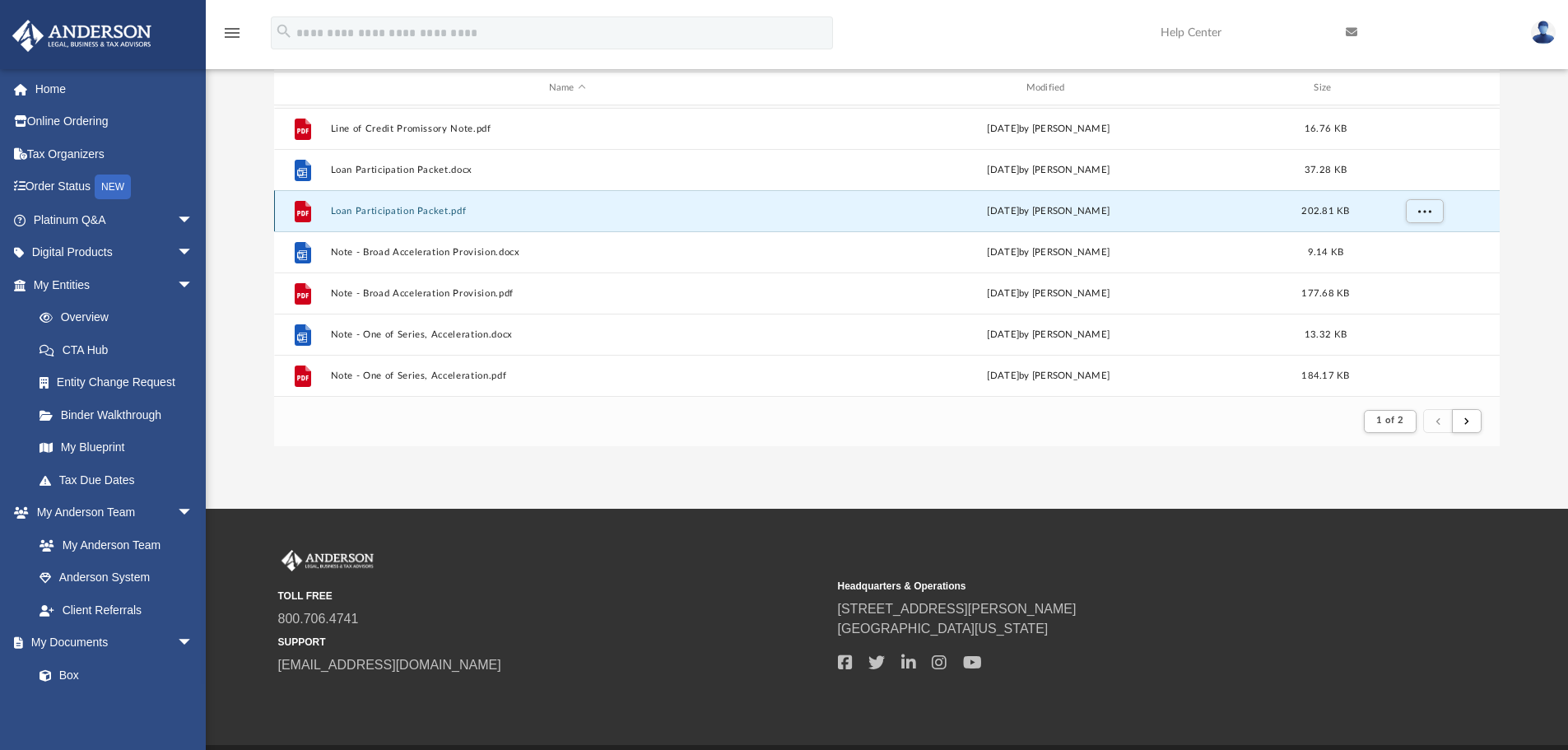
click at [374, 213] on button "Loan Participation Packet.pdf" at bounding box center [567, 211] width 474 height 10
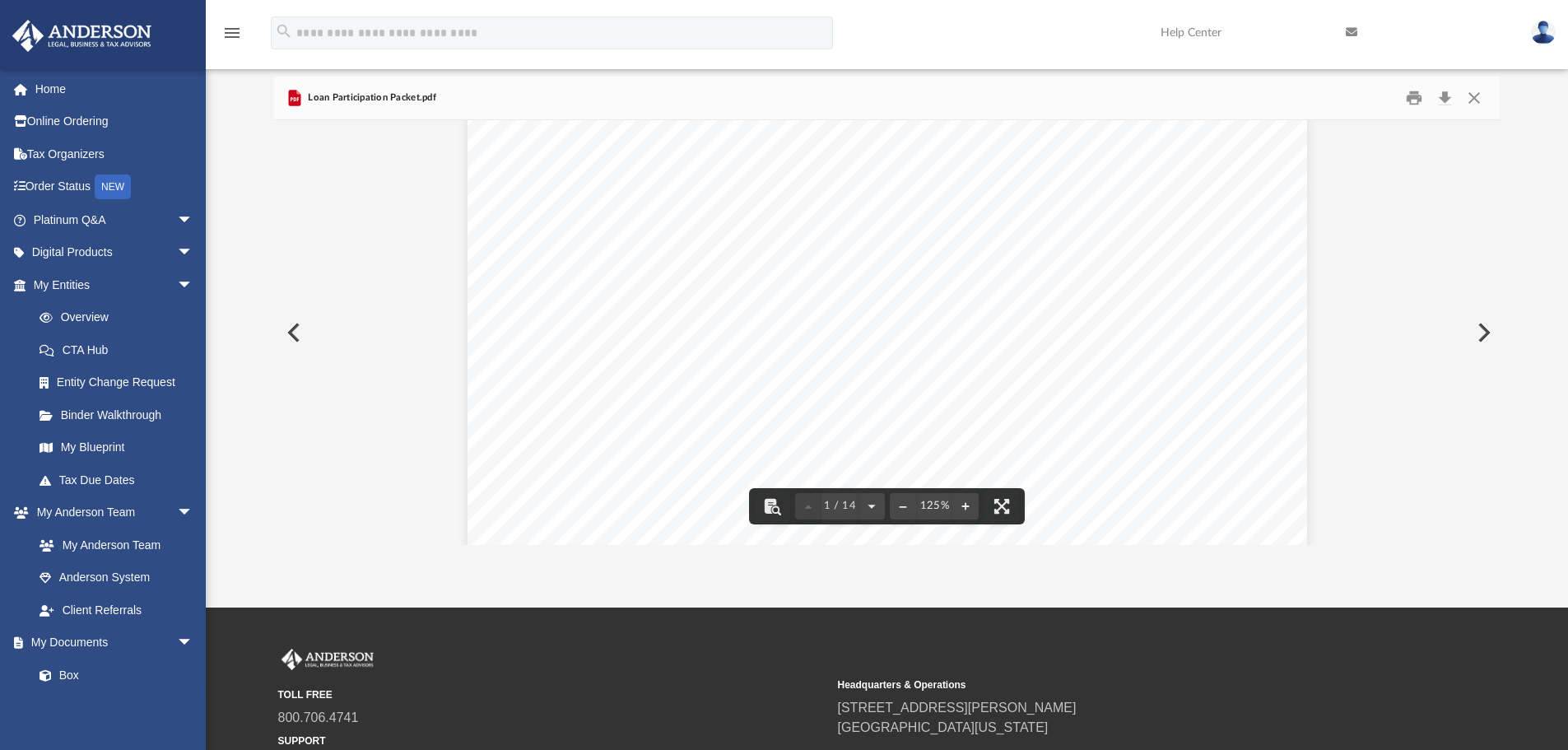
scroll to position [0, 0]
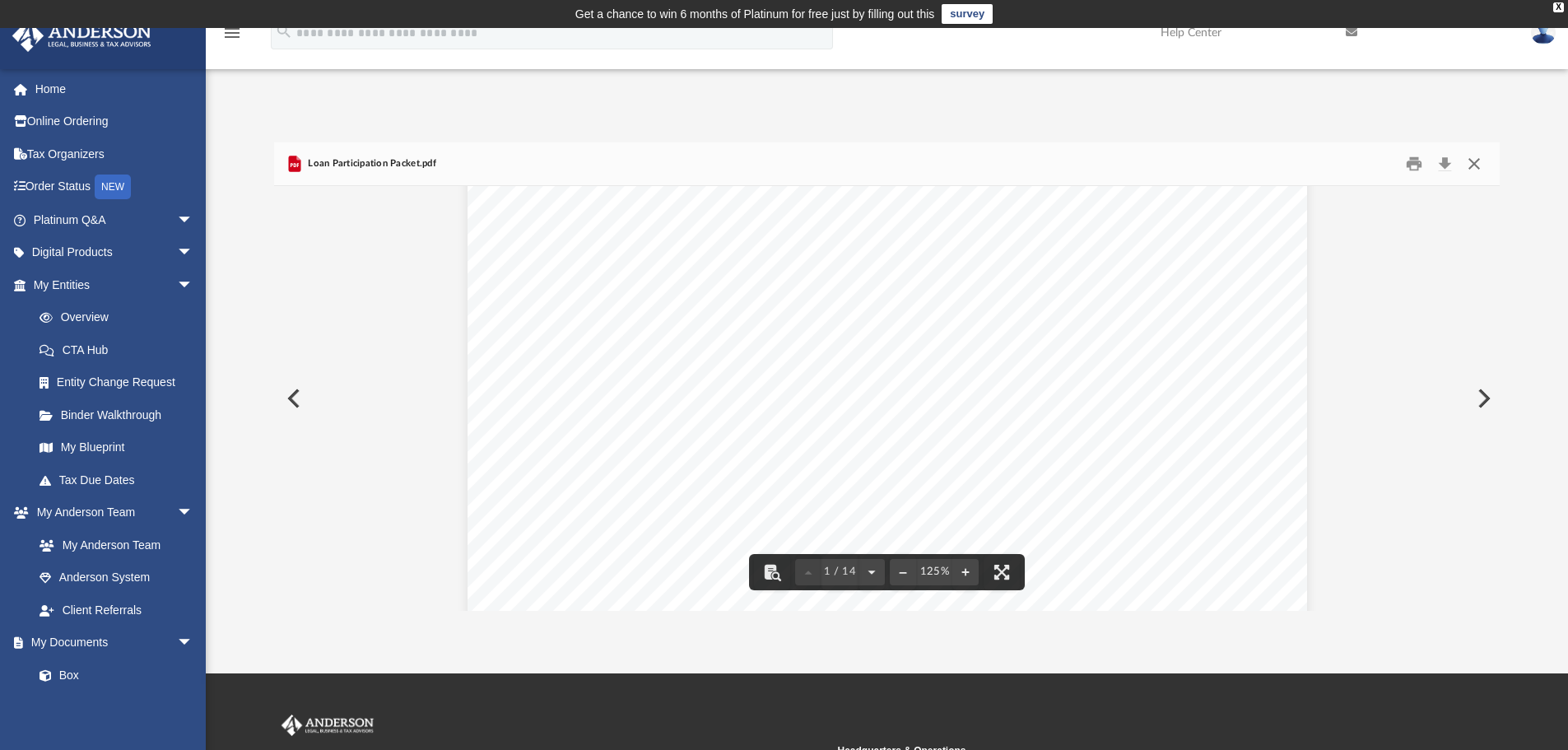
click at [1478, 164] on button "Close" at bounding box center [1474, 163] width 30 height 25
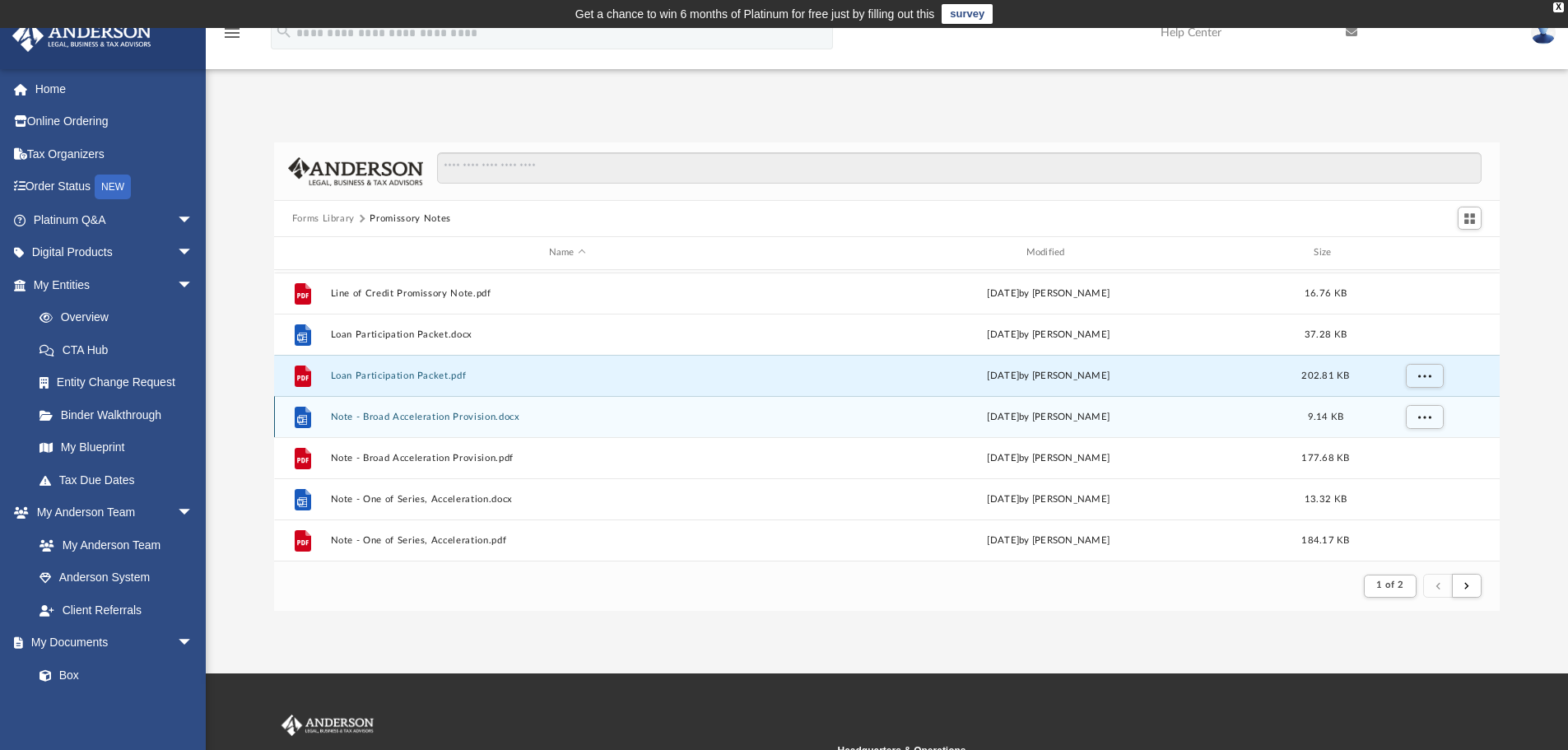
scroll to position [1109, 0]
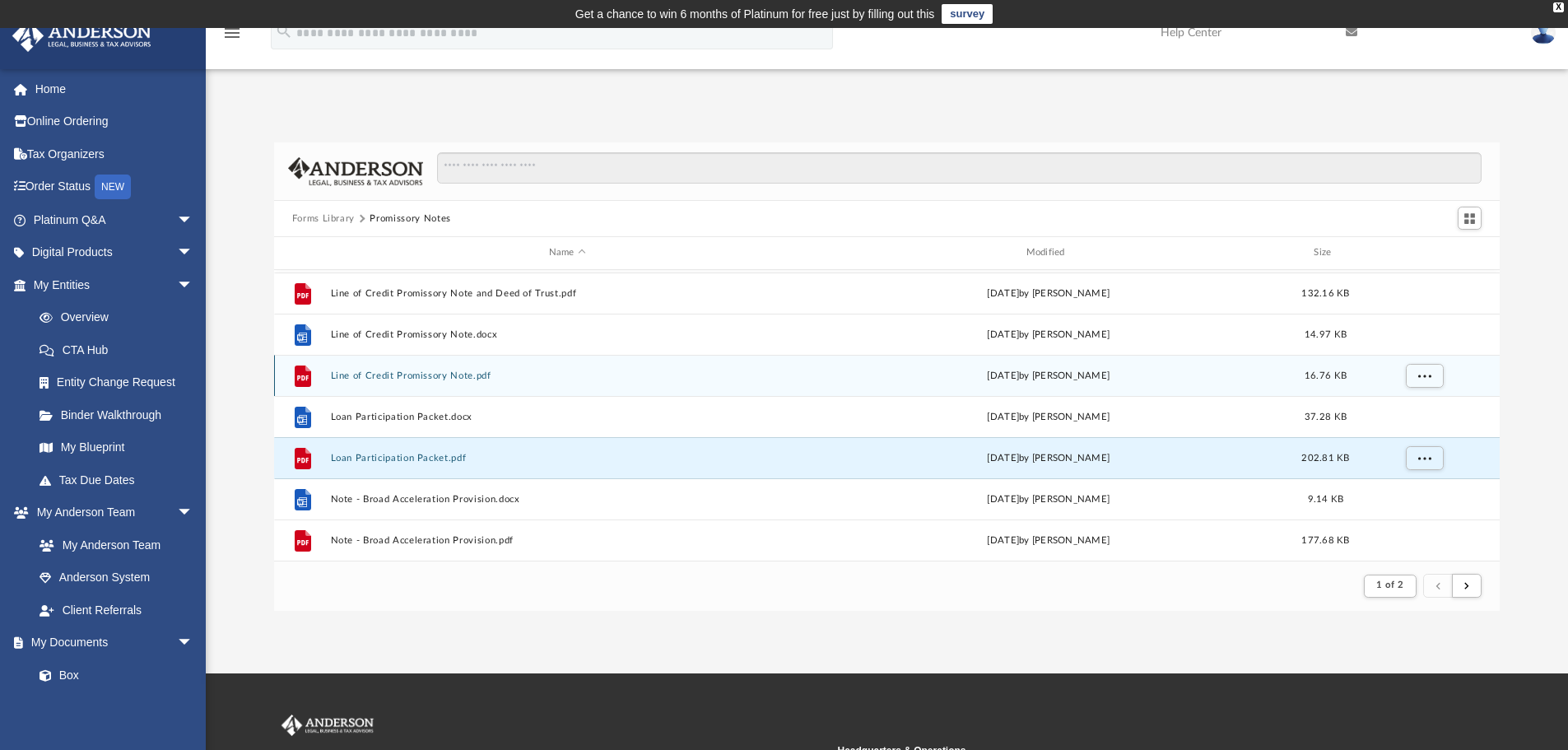
click at [400, 375] on button "Line of Credit Promissory Note.pdf" at bounding box center [567, 375] width 474 height 10
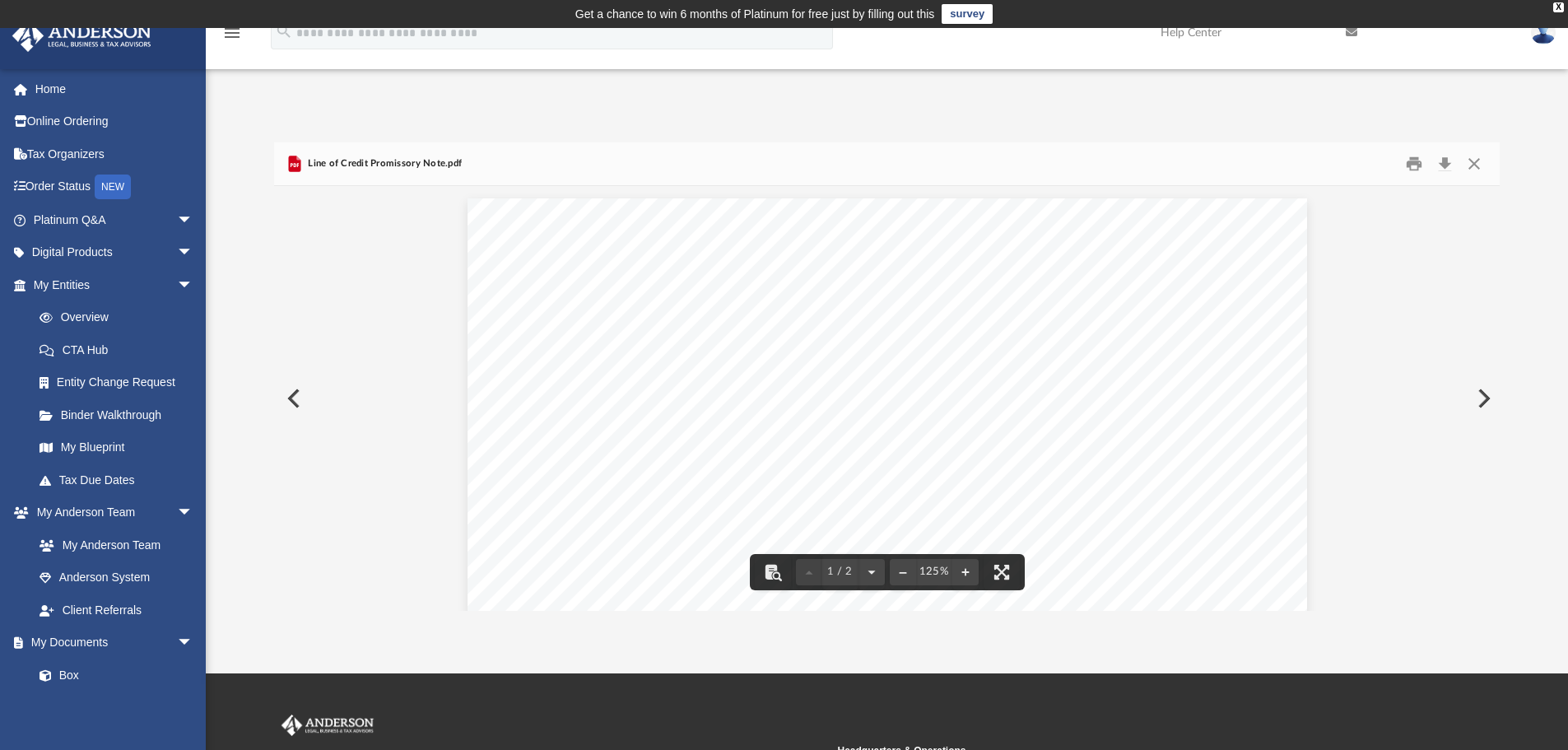
scroll to position [83, 0]
click at [1450, 171] on button "Download" at bounding box center [1445, 163] width 30 height 25
